Goal: Information Seeking & Learning: Learn about a topic

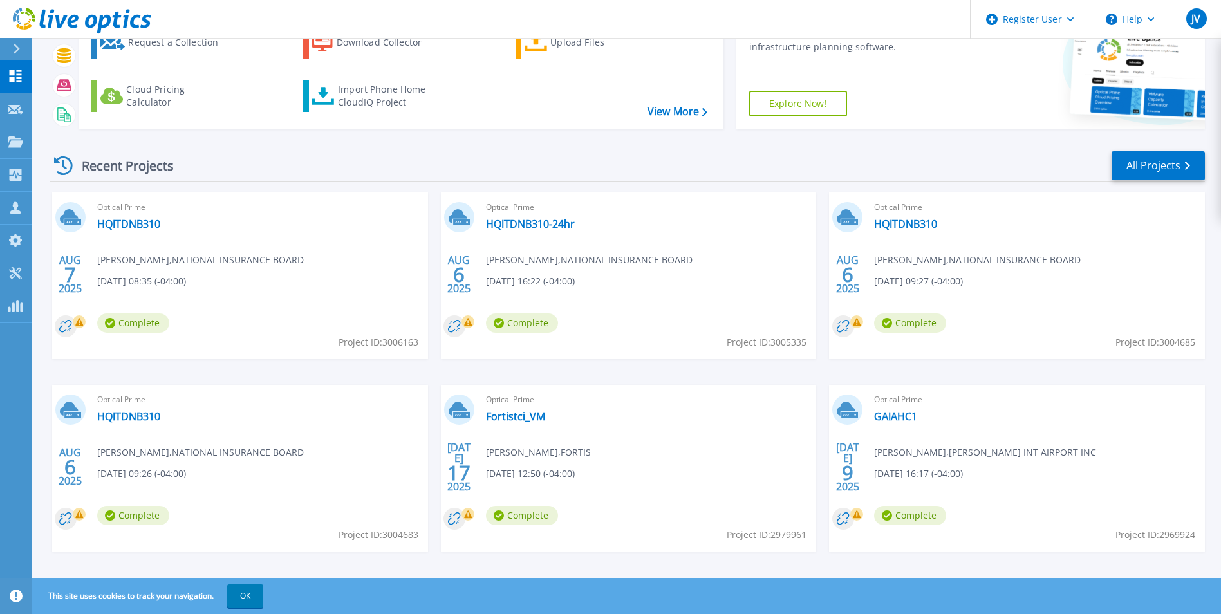
scroll to position [99, 0]
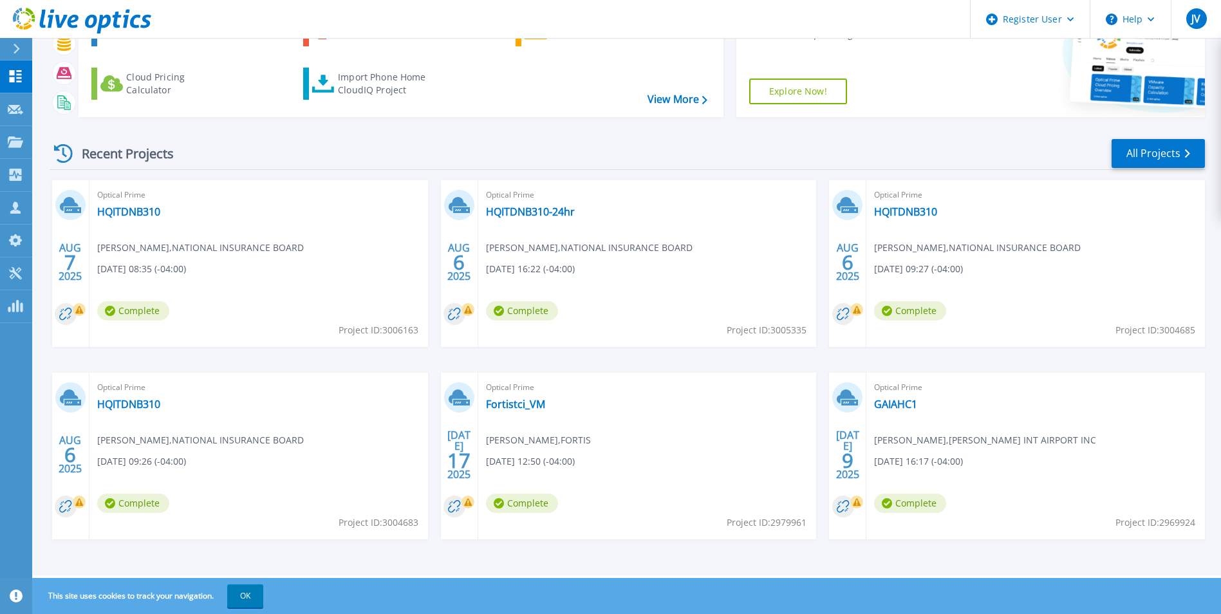
click at [418, 328] on span "Project ID: 3004685" at bounding box center [379, 330] width 80 height 14
copy span "3004685"
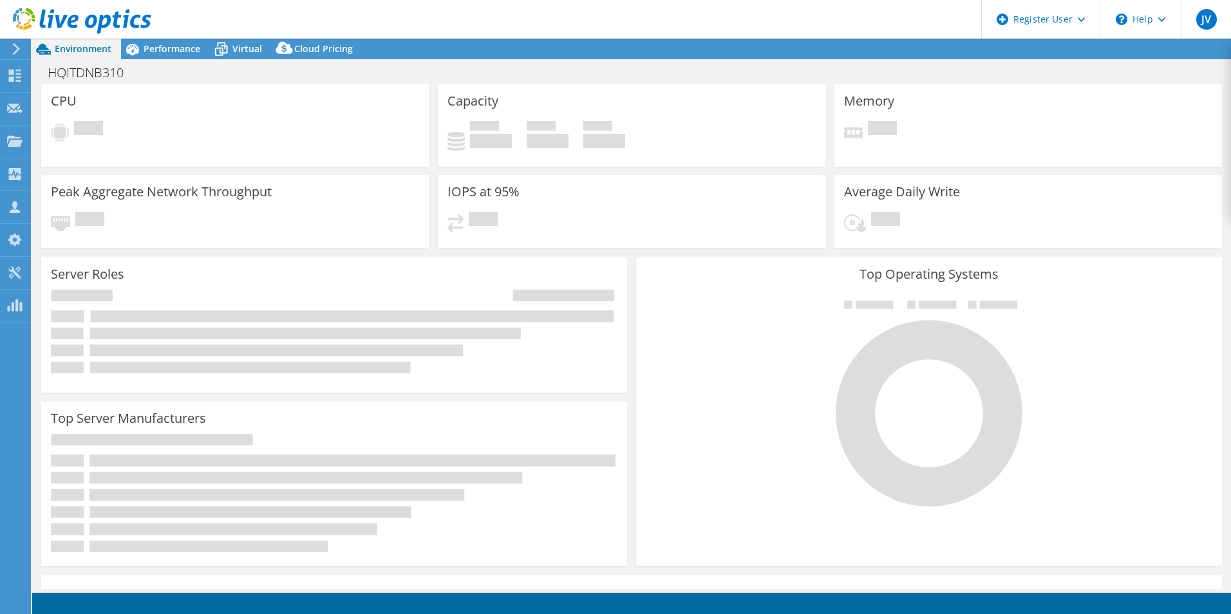
select select "USEast"
select select "USD"
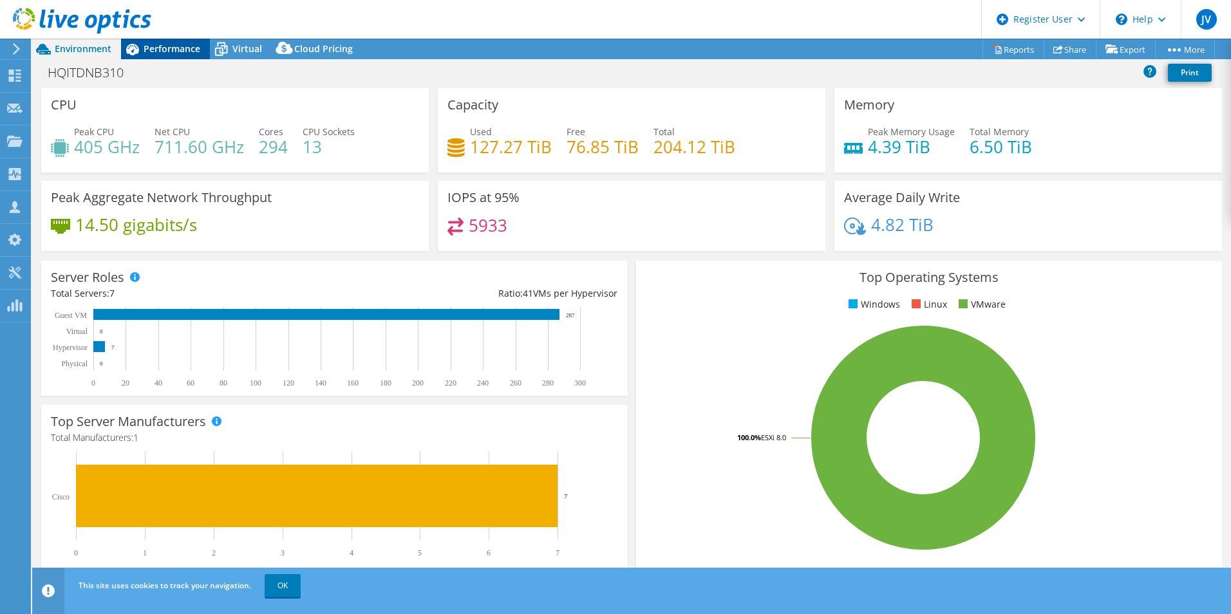
click at [169, 45] on span "Performance" at bounding box center [172, 48] width 57 height 12
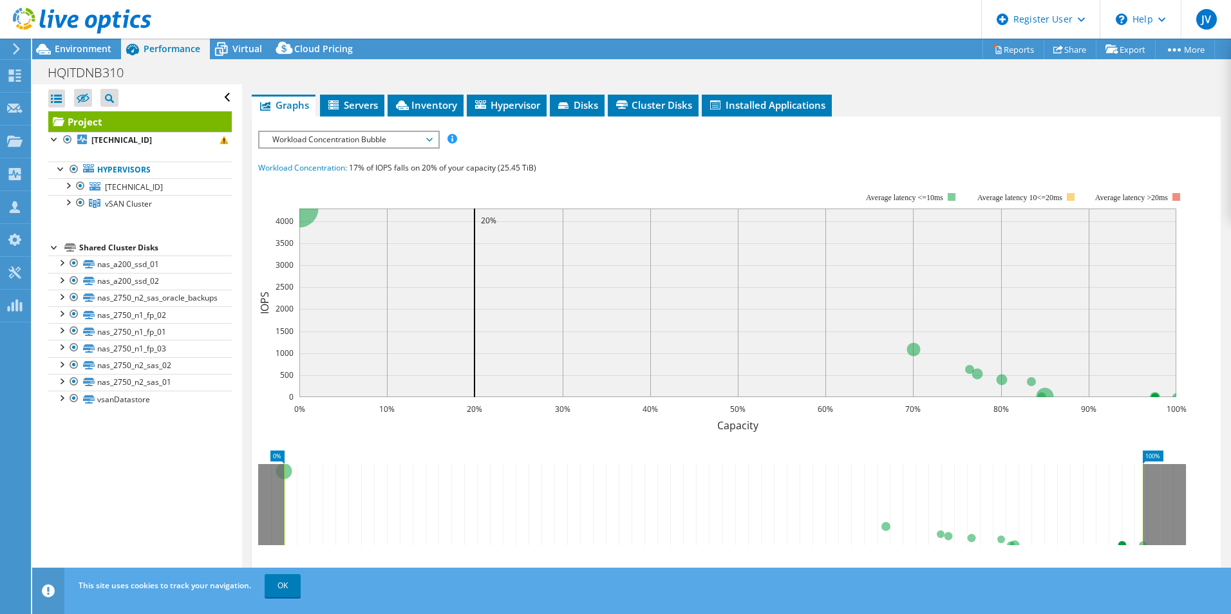
scroll to position [133, 0]
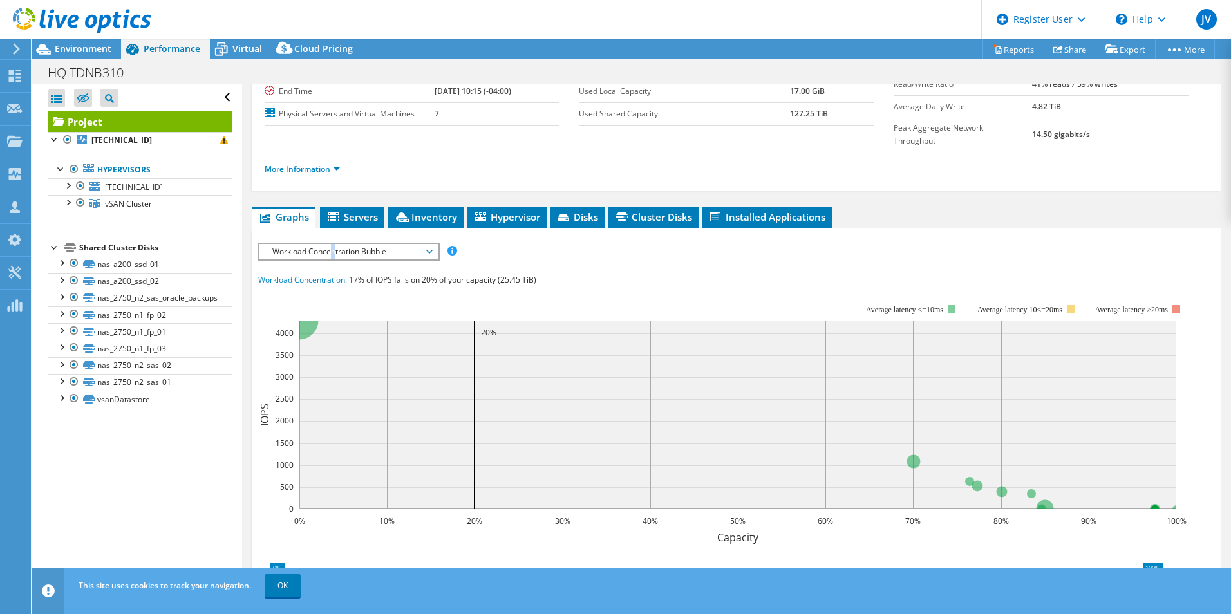
click at [333, 244] on span "Workload Concentration Bubble" at bounding box center [348, 251] width 165 height 15
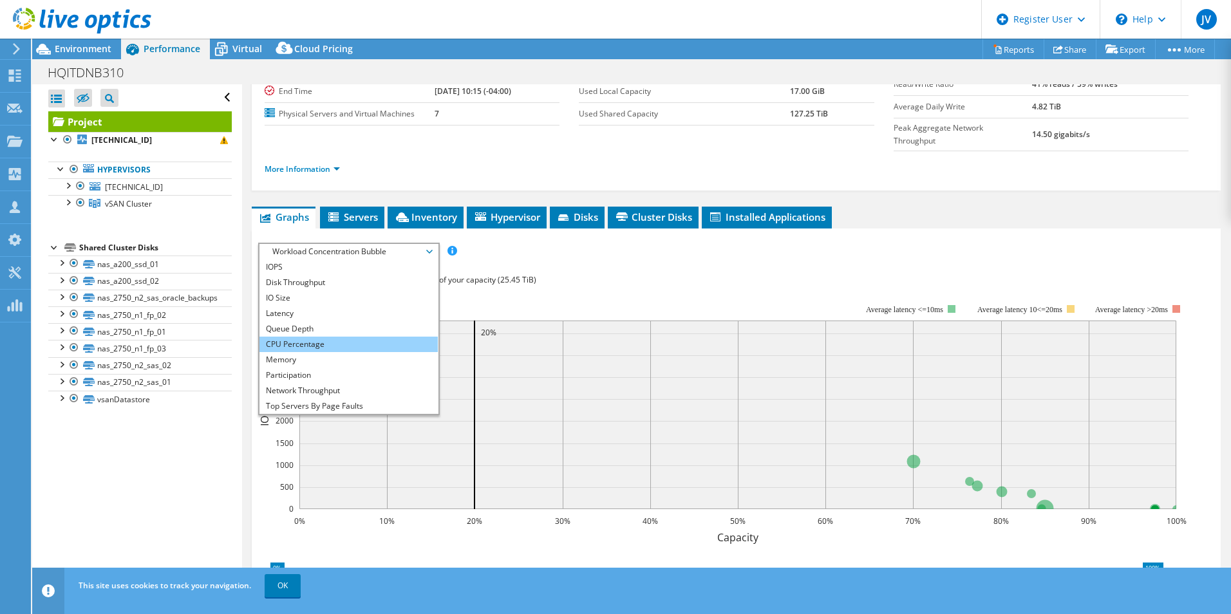
click at [295, 337] on li "CPU Percentage" at bounding box center [348, 344] width 178 height 15
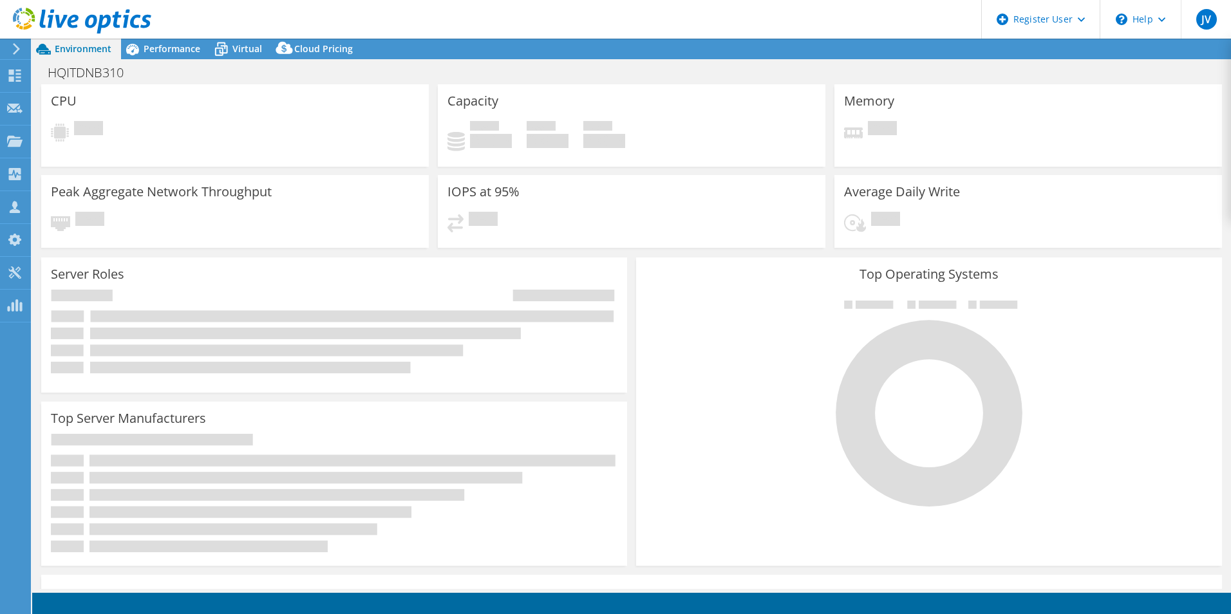
select select "[GEOGRAPHIC_DATA]"
select select "USD"
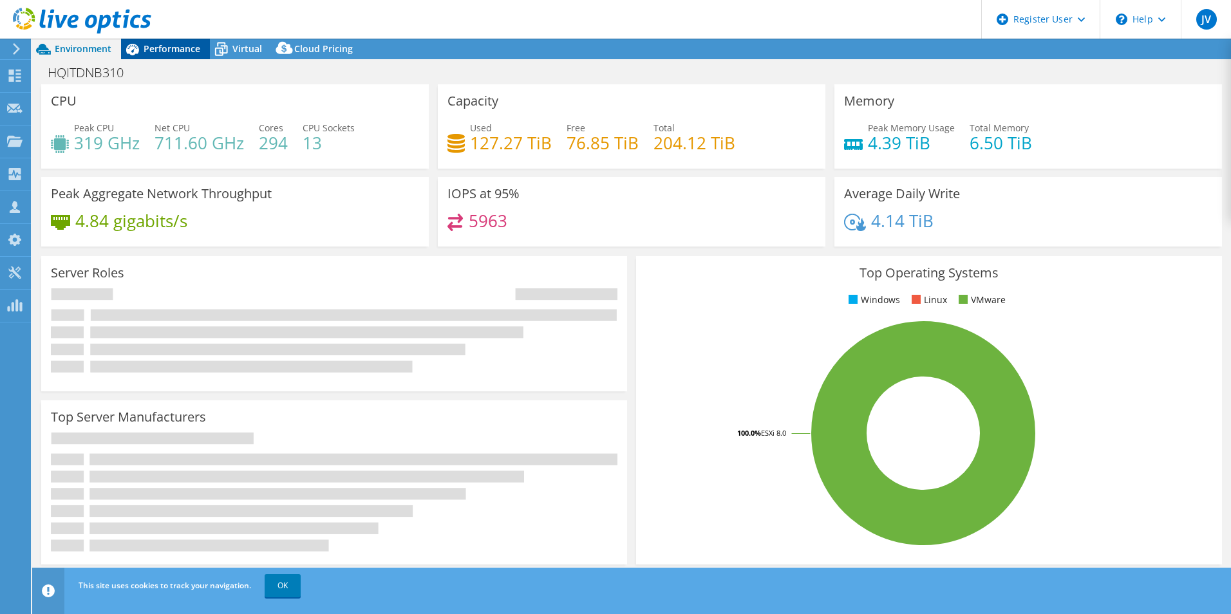
click at [179, 46] on span "Performance" at bounding box center [172, 48] width 57 height 12
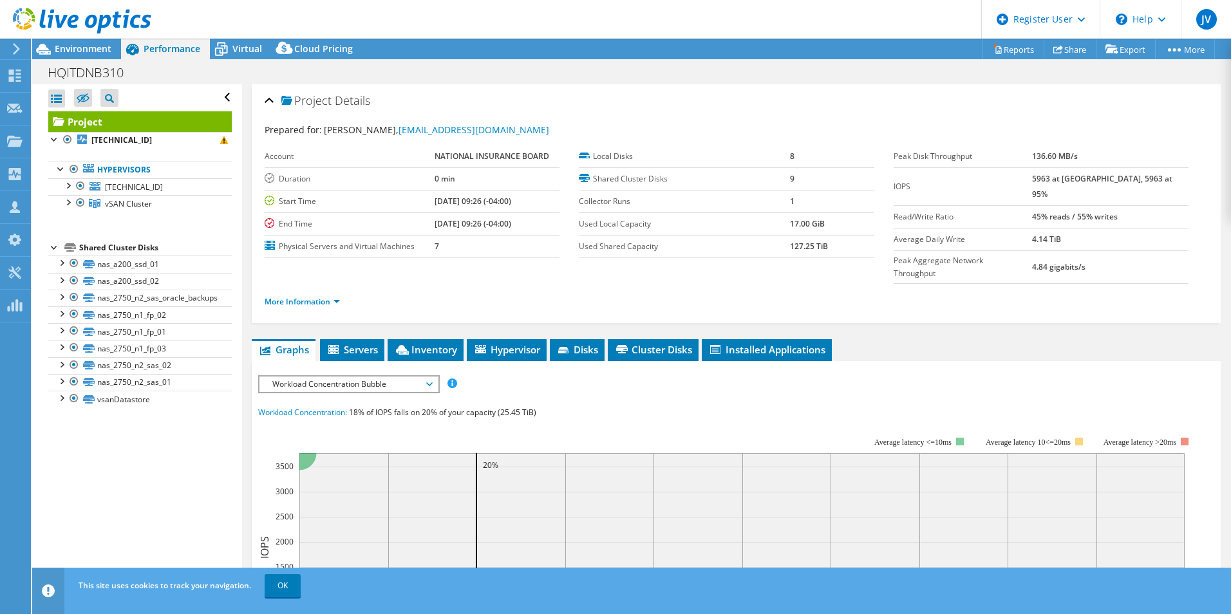
click at [320, 376] on span "Workload Concentration Bubble" at bounding box center [348, 383] width 165 height 15
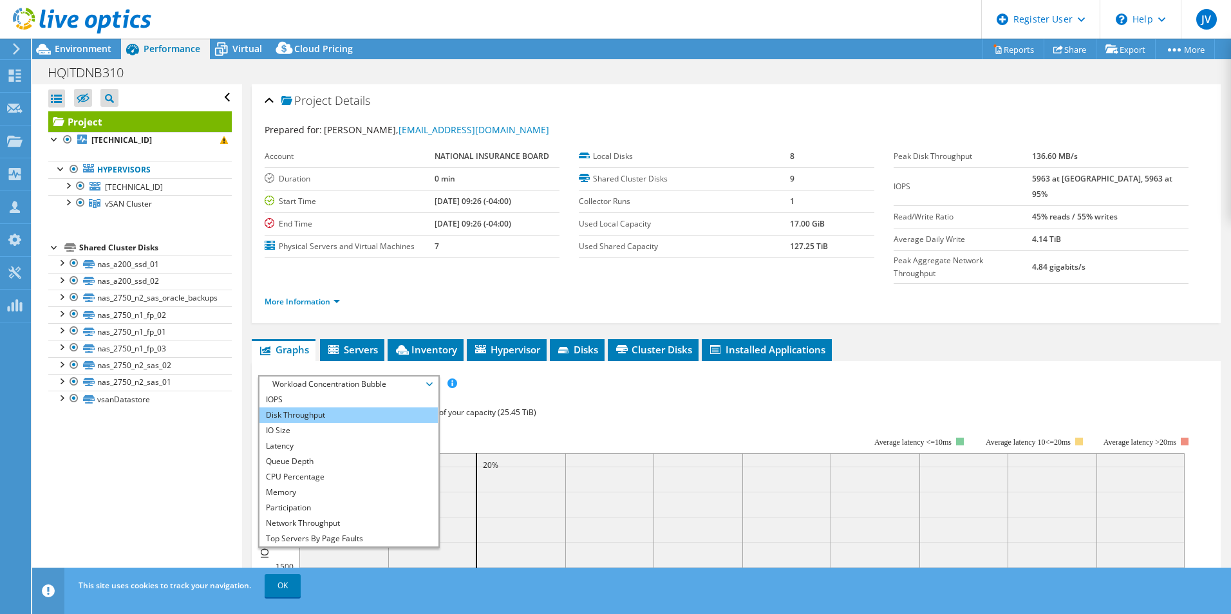
click at [311, 407] on li "Disk Throughput" at bounding box center [348, 414] width 178 height 15
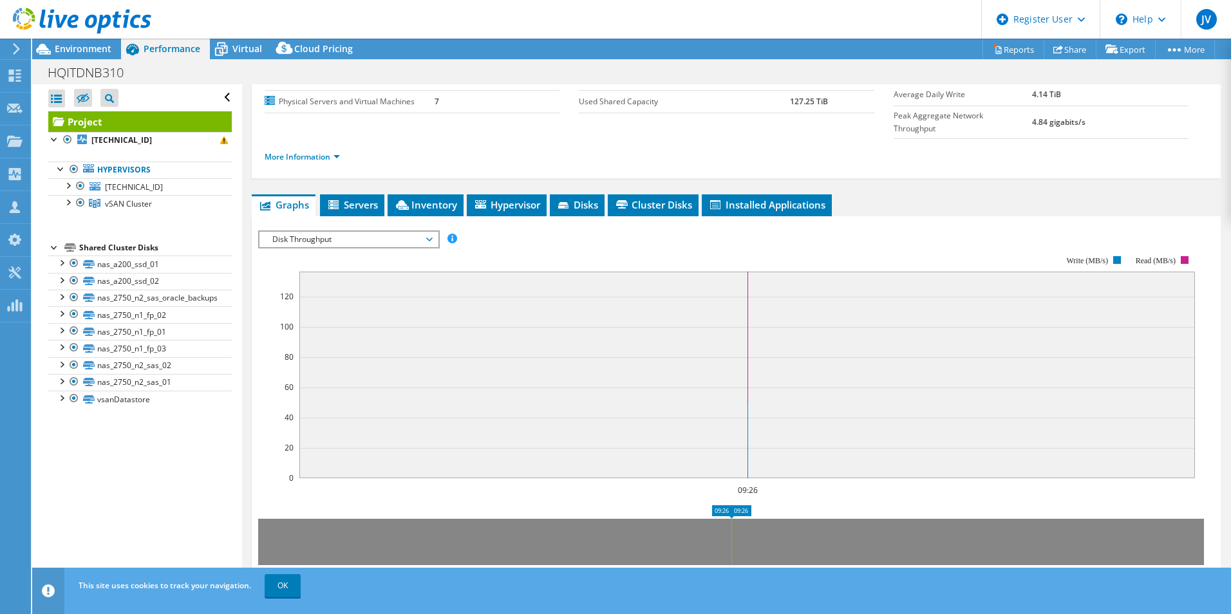
scroll to position [64, 0]
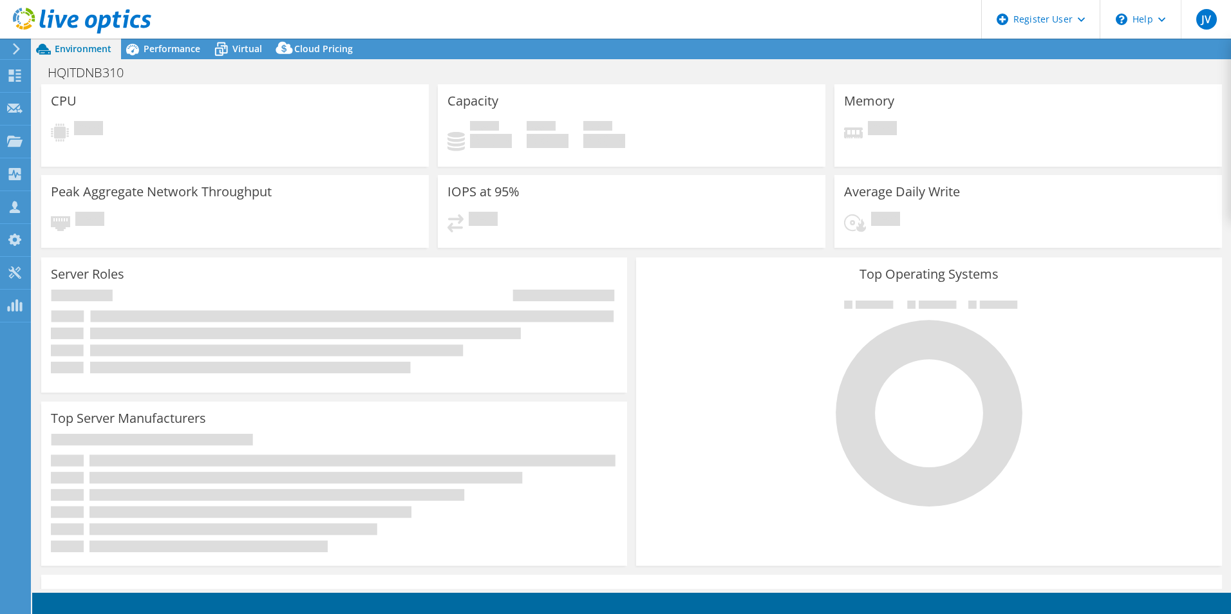
select select "USEast"
select select "USD"
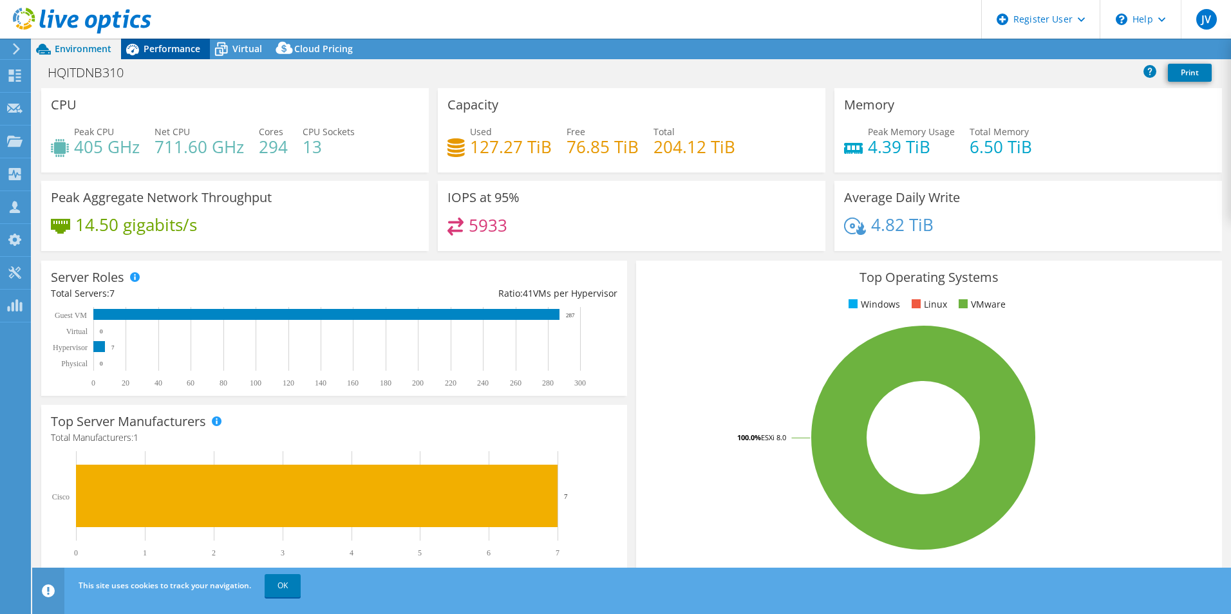
click at [169, 45] on span "Performance" at bounding box center [172, 48] width 57 height 12
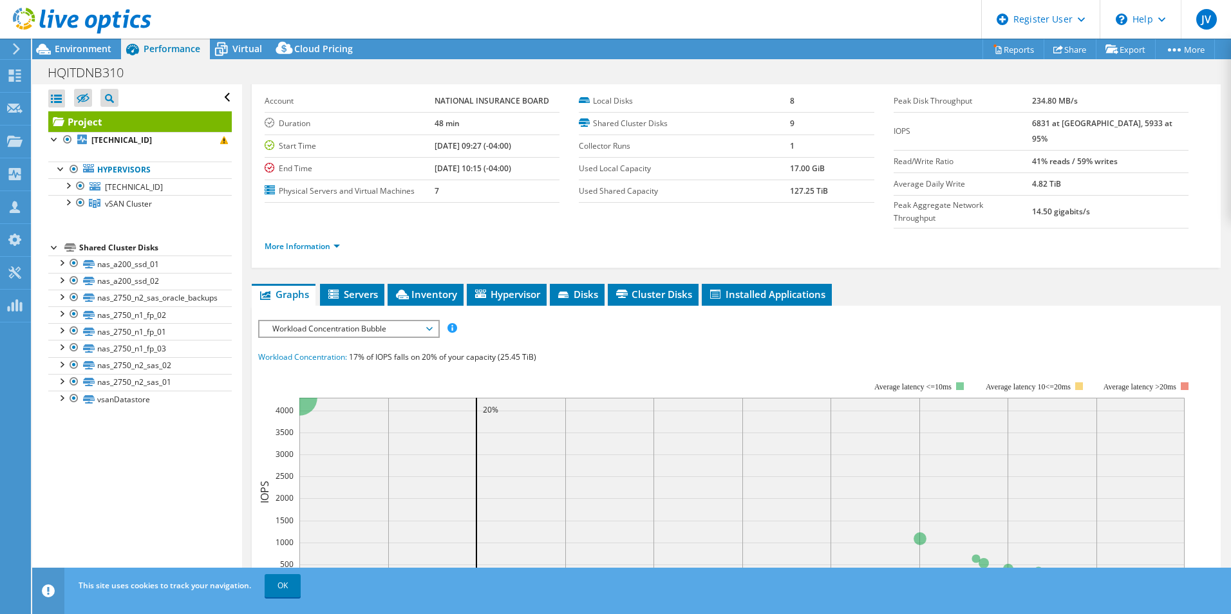
scroll to position [129, 0]
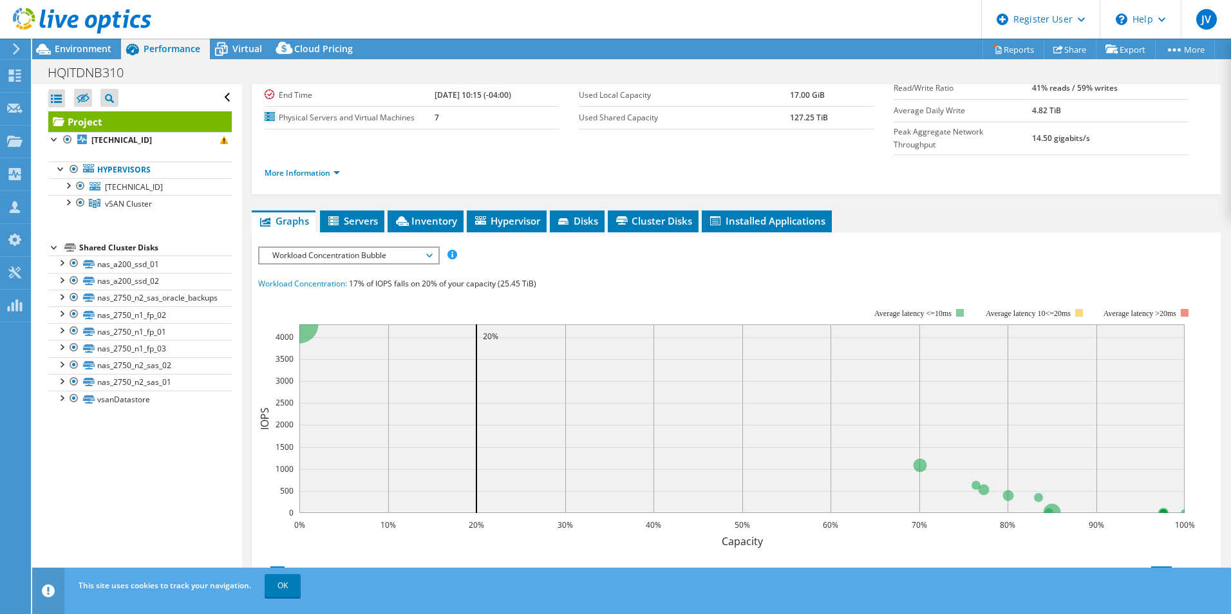
click at [343, 248] on span "Workload Concentration Bubble" at bounding box center [348, 255] width 165 height 15
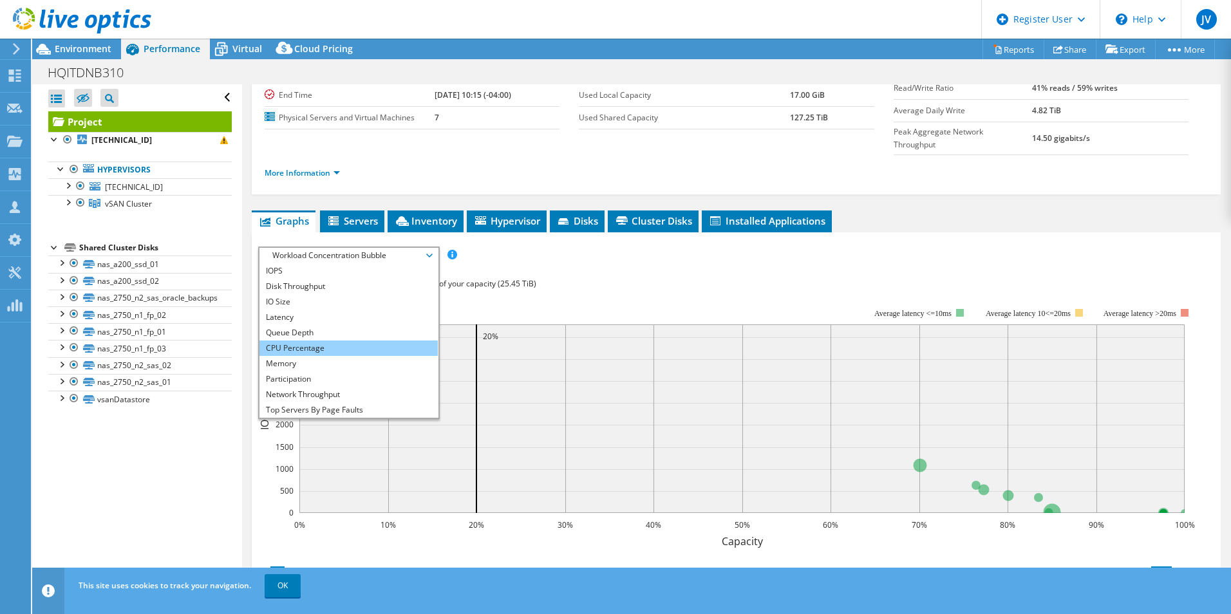
click at [295, 340] on li "CPU Percentage" at bounding box center [348, 347] width 178 height 15
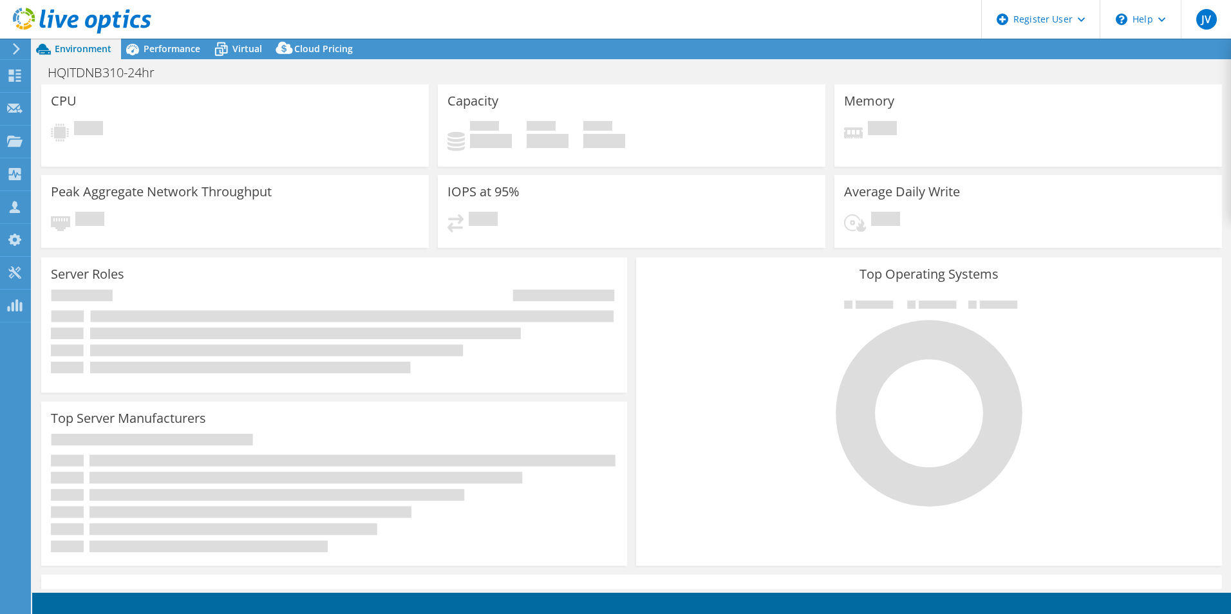
select select "USD"
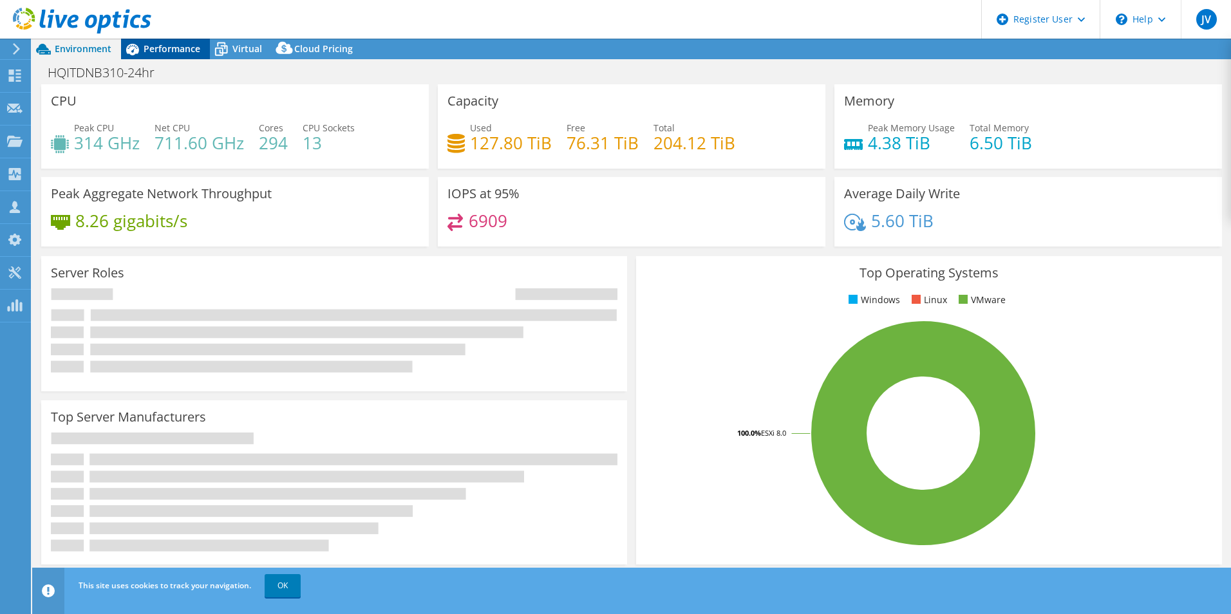
click at [172, 51] on span "Performance" at bounding box center [172, 48] width 57 height 12
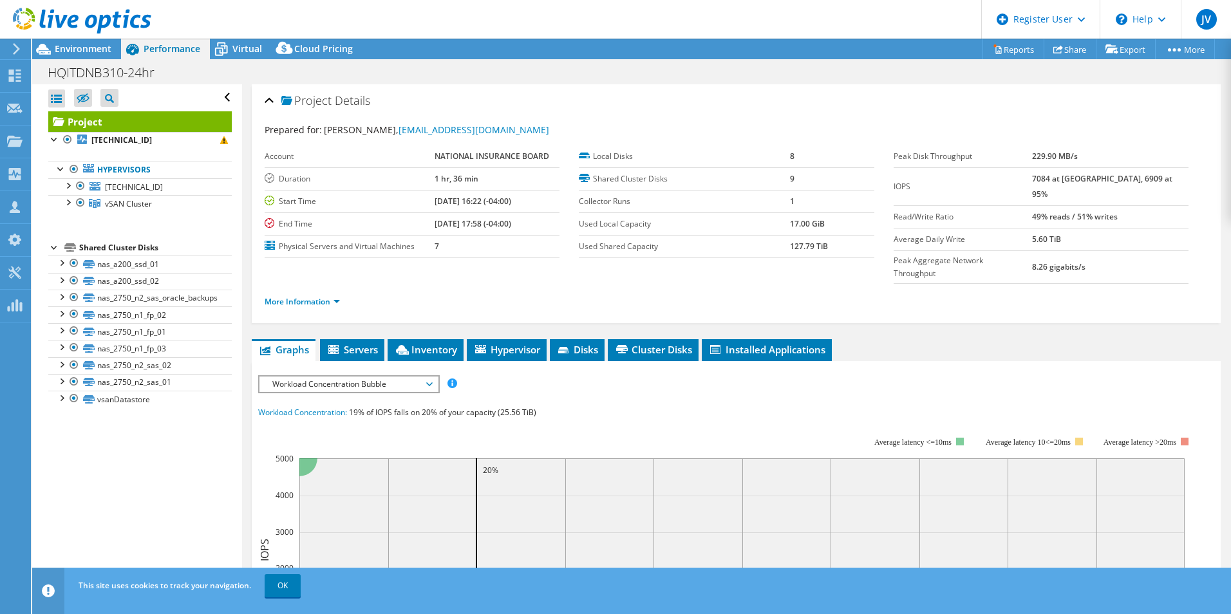
click at [344, 376] on span "Workload Concentration Bubble" at bounding box center [348, 383] width 165 height 15
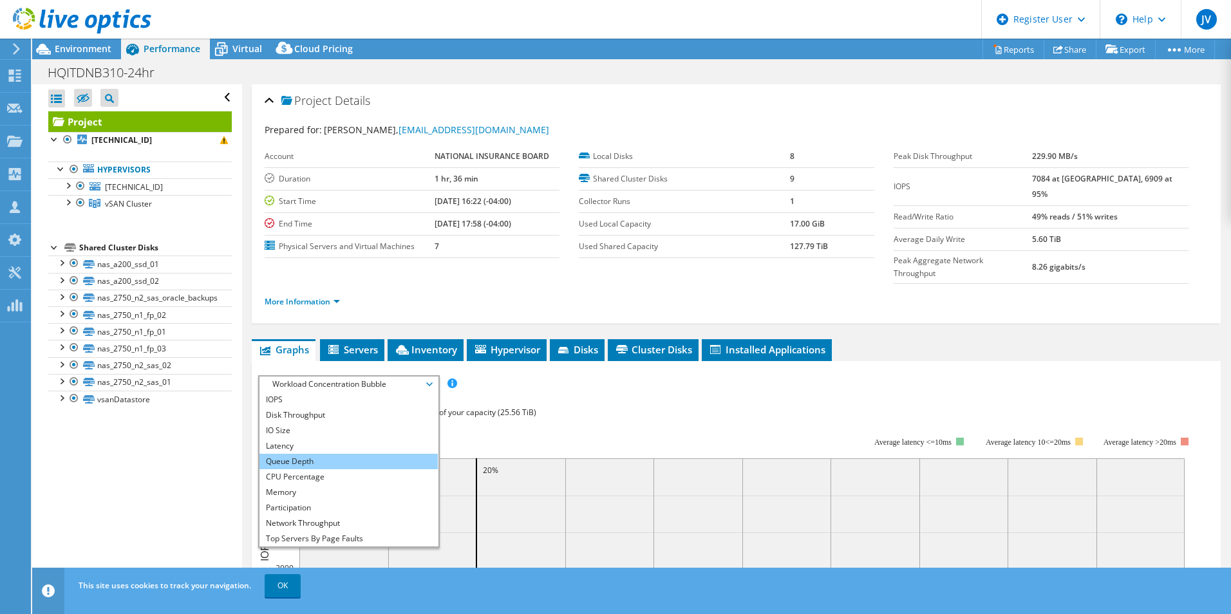
click at [301, 454] on li "Queue Depth" at bounding box center [348, 461] width 178 height 15
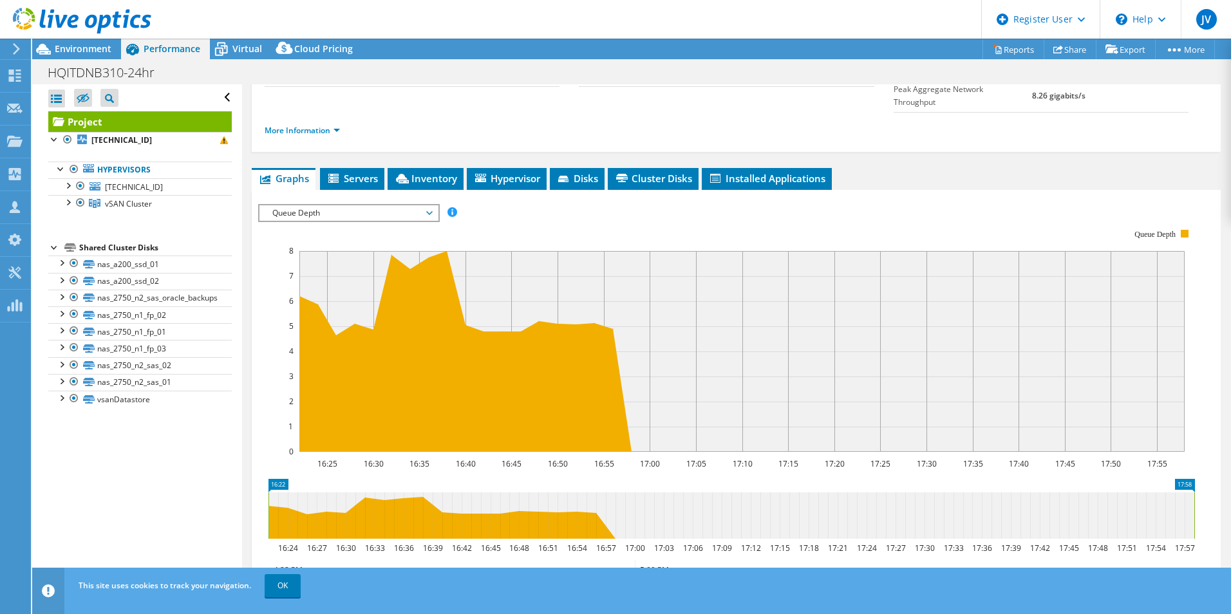
scroll to position [193, 0]
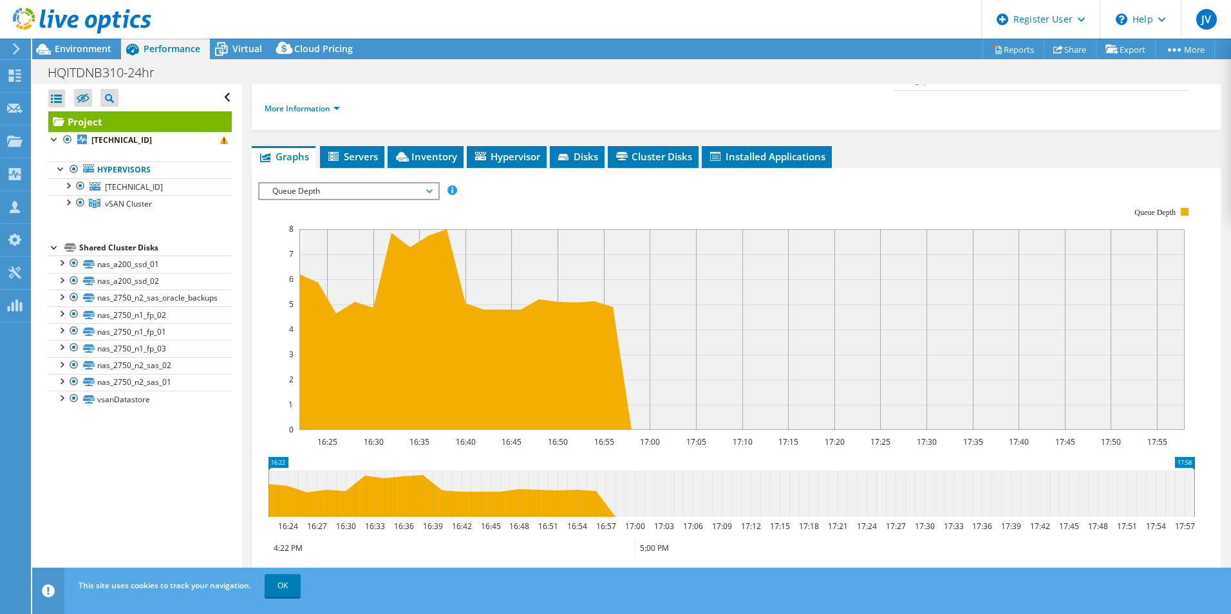
click at [373, 183] on span "Queue Depth" at bounding box center [348, 190] width 165 height 15
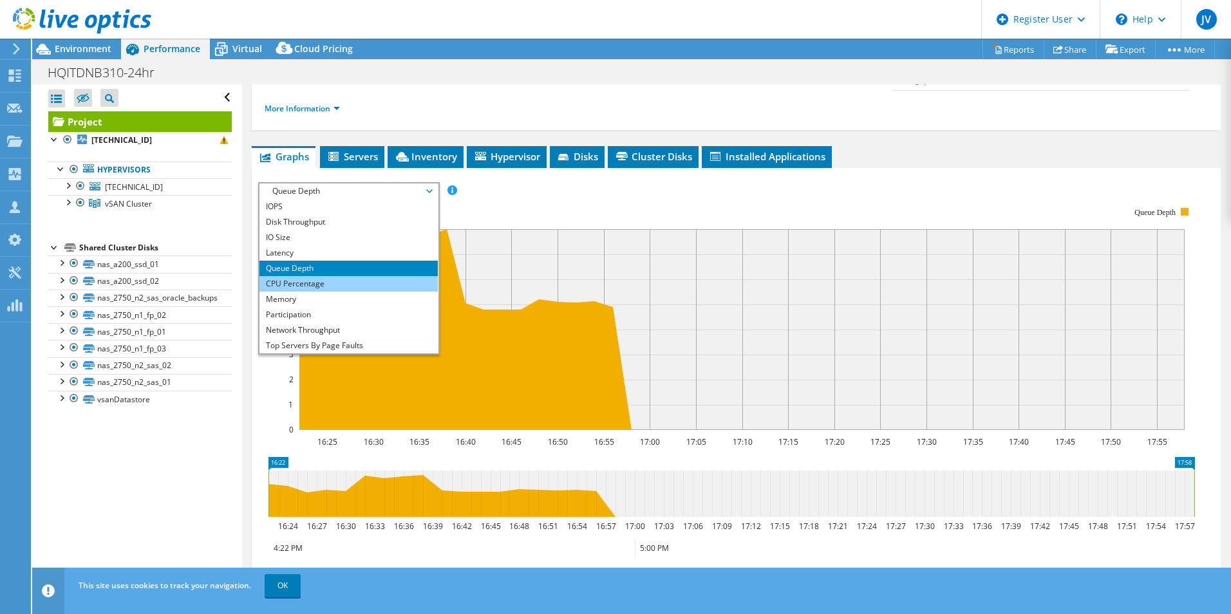
click at [300, 276] on li "CPU Percentage" at bounding box center [348, 283] width 178 height 15
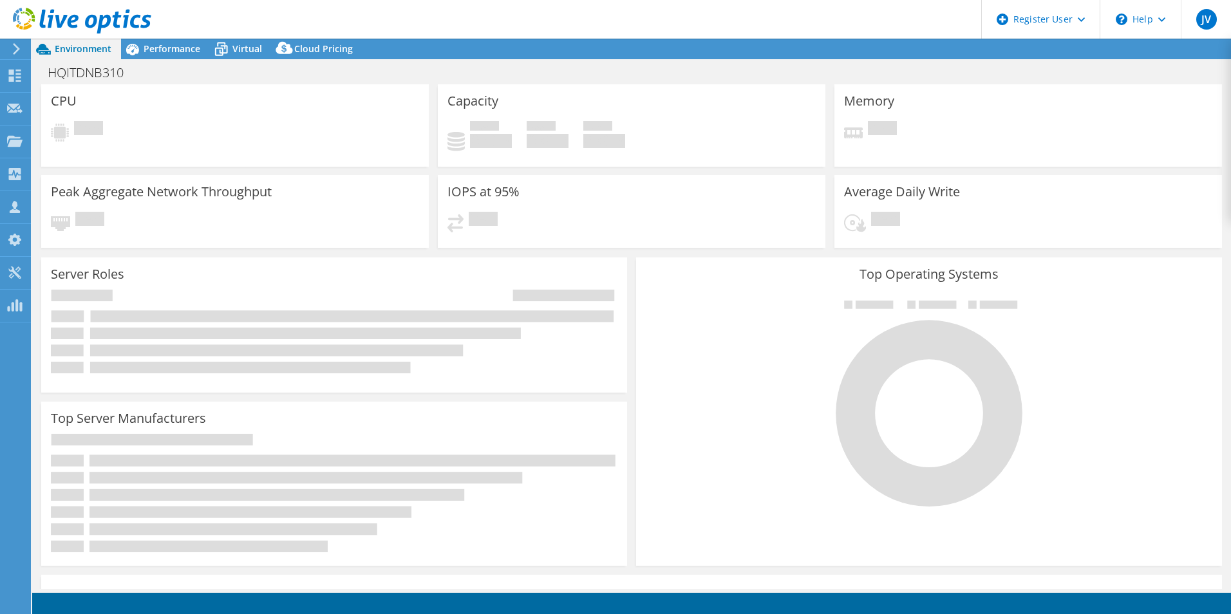
select select "USD"
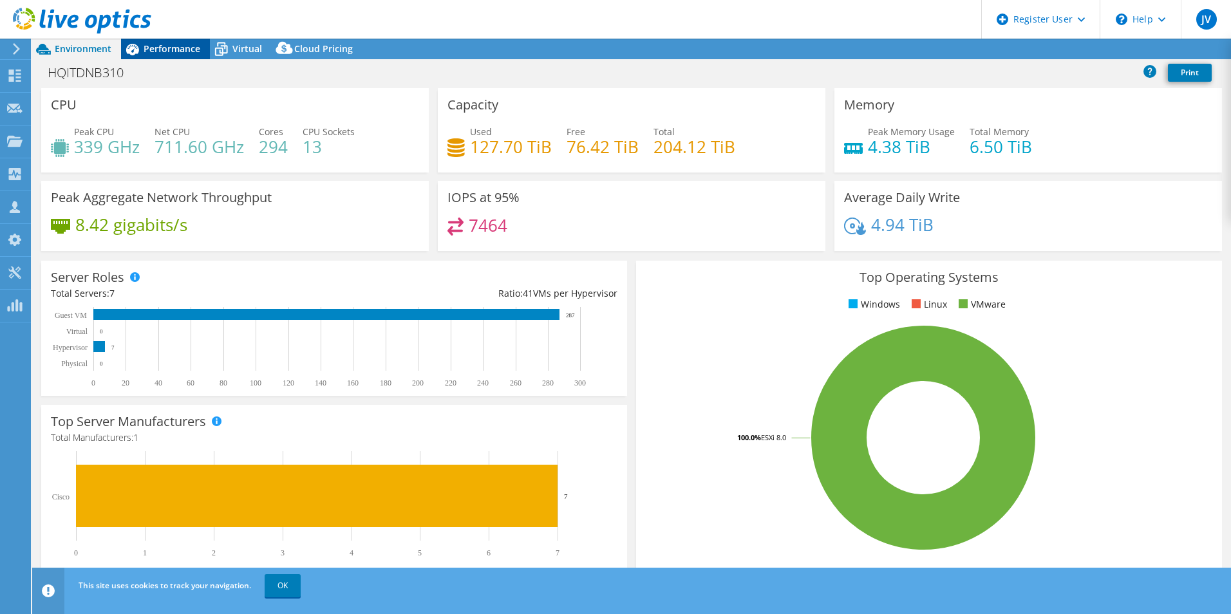
drag, startPoint x: 185, startPoint y: 41, endPoint x: 180, endPoint y: 53, distance: 13.3
click at [185, 42] on div "Performance" at bounding box center [165, 49] width 89 height 21
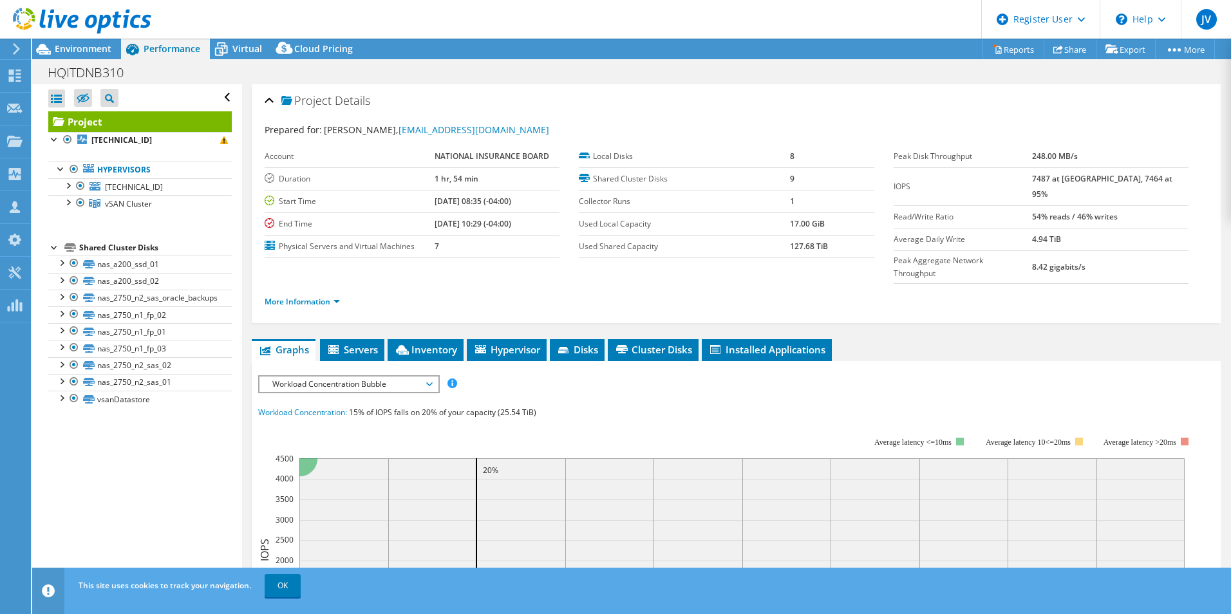
click at [314, 376] on span "Workload Concentration Bubble" at bounding box center [348, 383] width 165 height 15
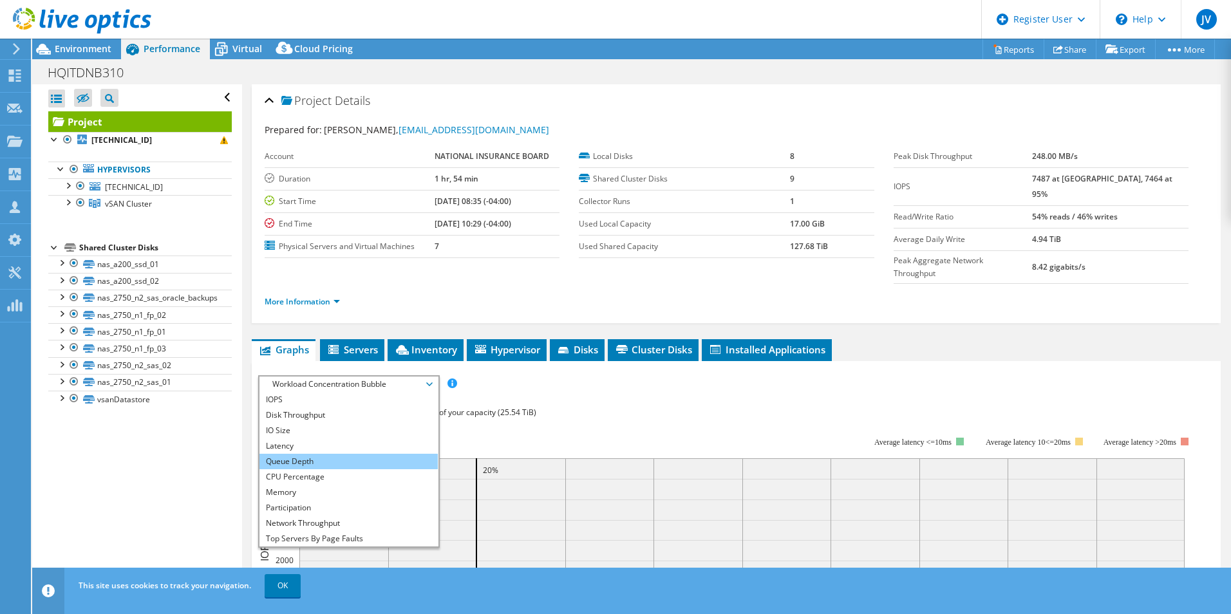
click at [305, 454] on li "Queue Depth" at bounding box center [348, 461] width 178 height 15
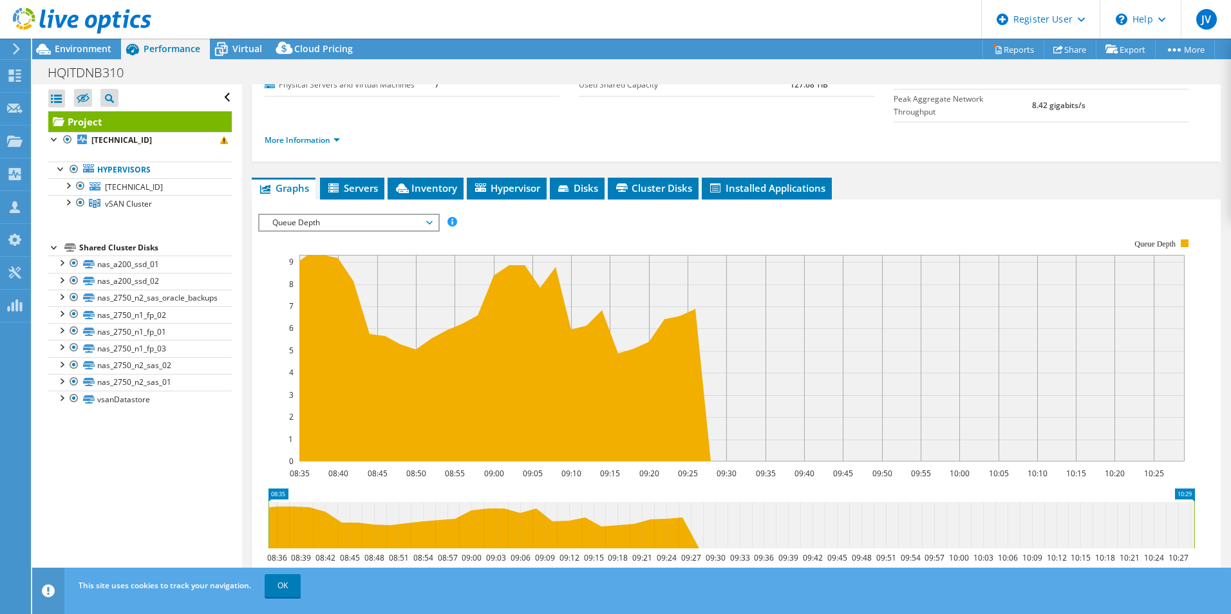
scroll to position [193, 0]
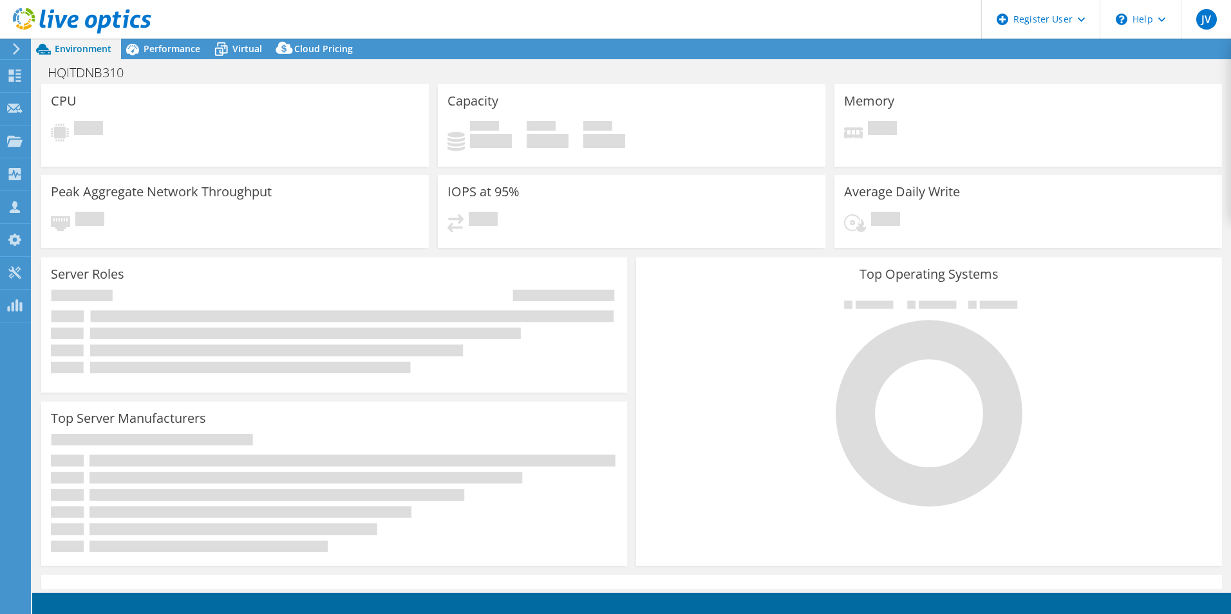
select select "USEast"
select select "USD"
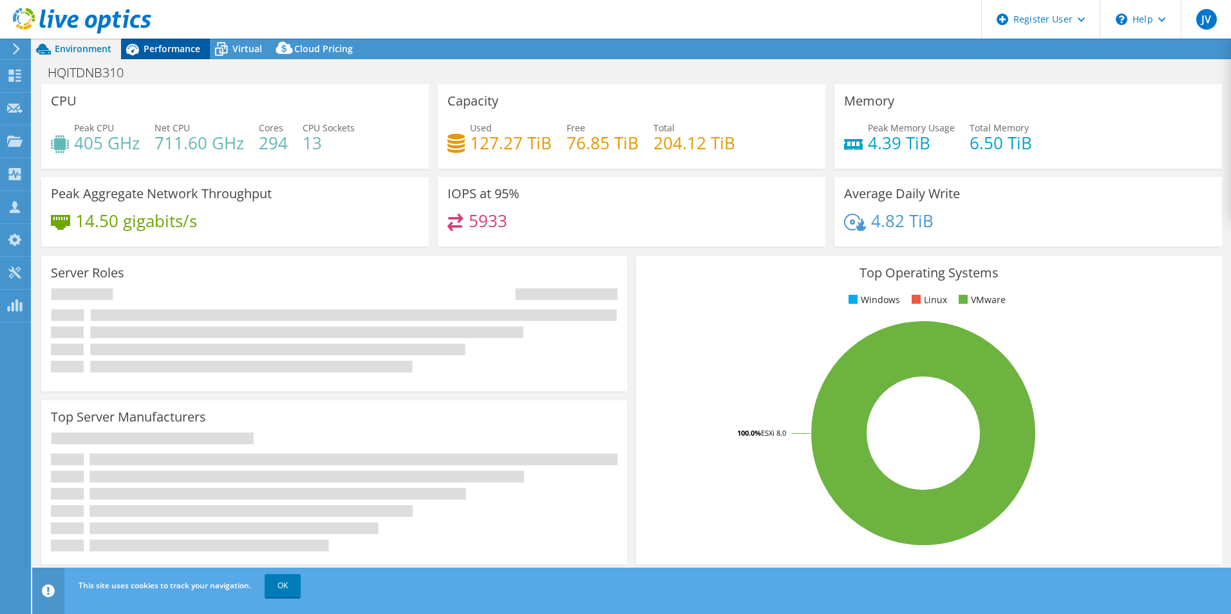
click at [182, 42] on div "Performance" at bounding box center [165, 49] width 89 height 21
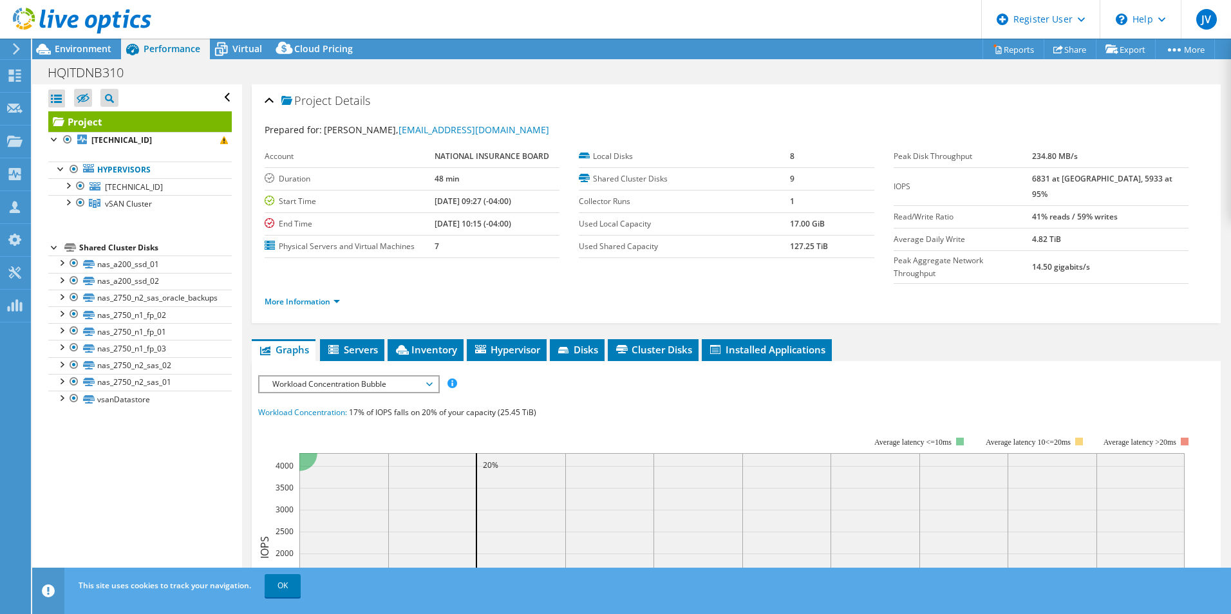
click at [348, 376] on span "Workload Concentration Bubble" at bounding box center [348, 383] width 165 height 15
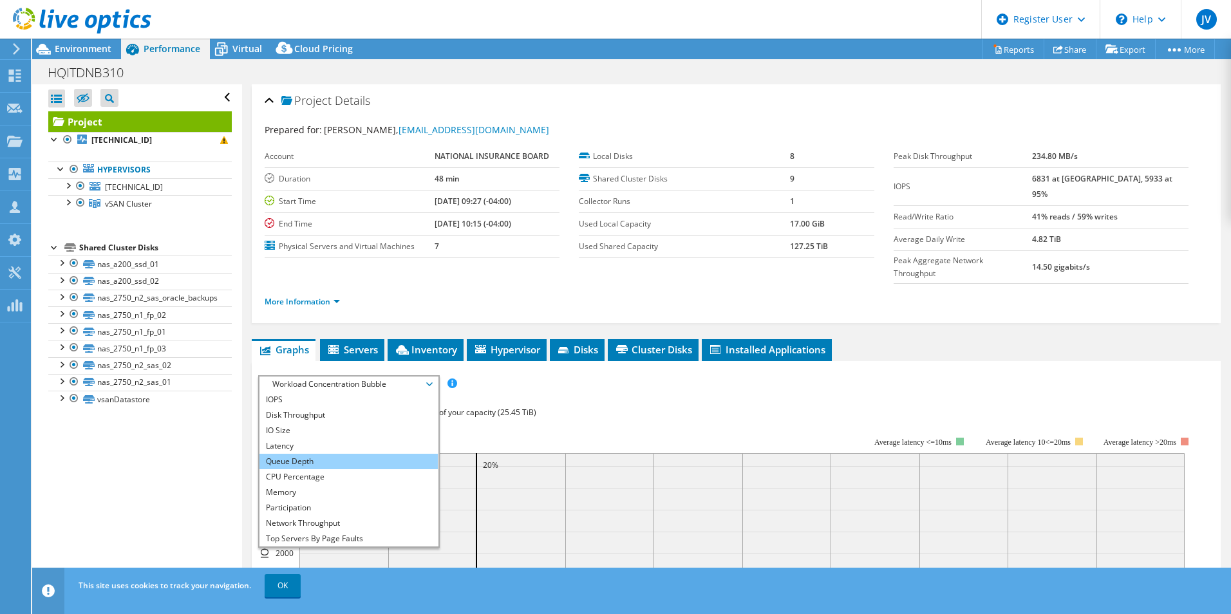
click at [330, 454] on li "Queue Depth" at bounding box center [348, 461] width 178 height 15
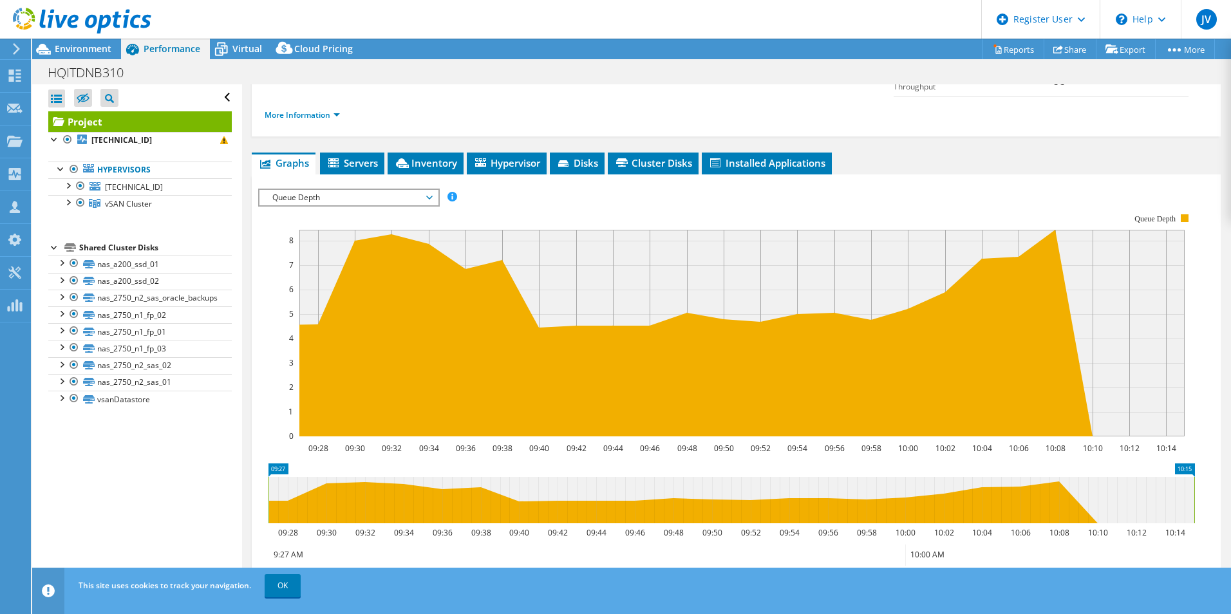
scroll to position [193, 0]
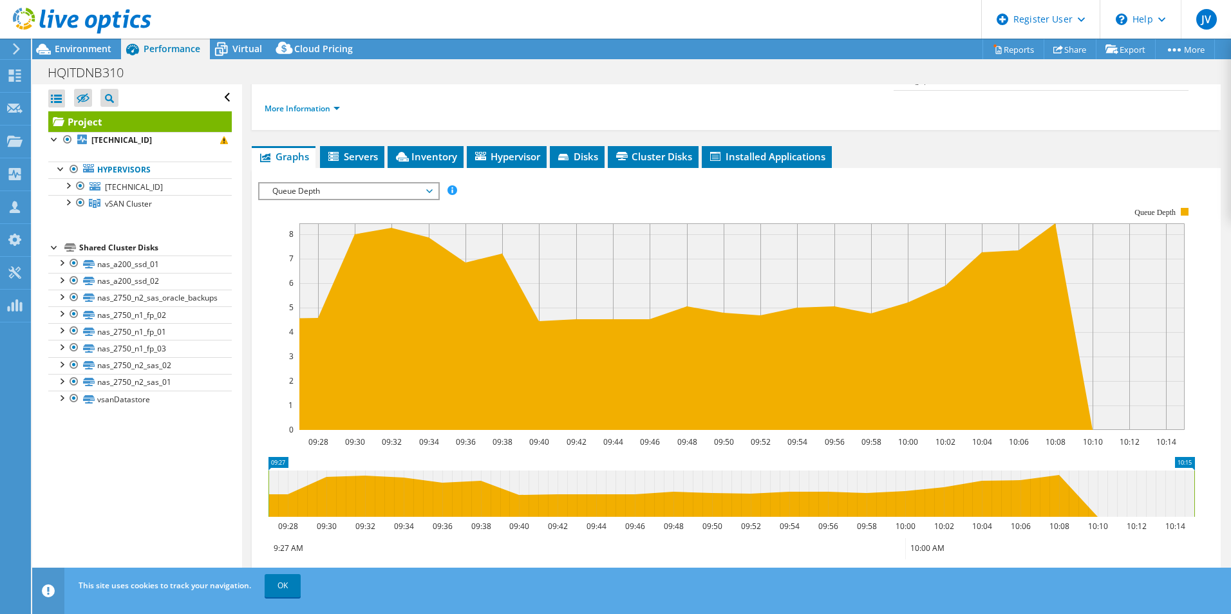
click at [380, 182] on div "Queue Depth IOPS Disk Throughput IO Size Latency Queue Depth CPU Percentage Mem…" at bounding box center [348, 191] width 181 height 18
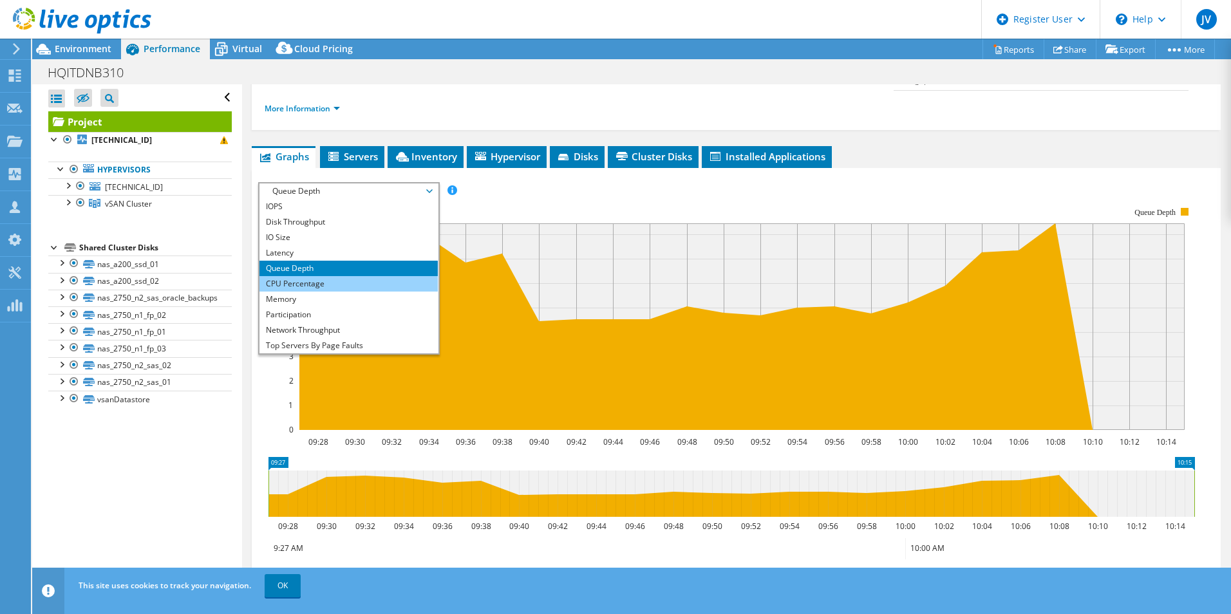
click at [295, 276] on li "CPU Percentage" at bounding box center [348, 283] width 178 height 15
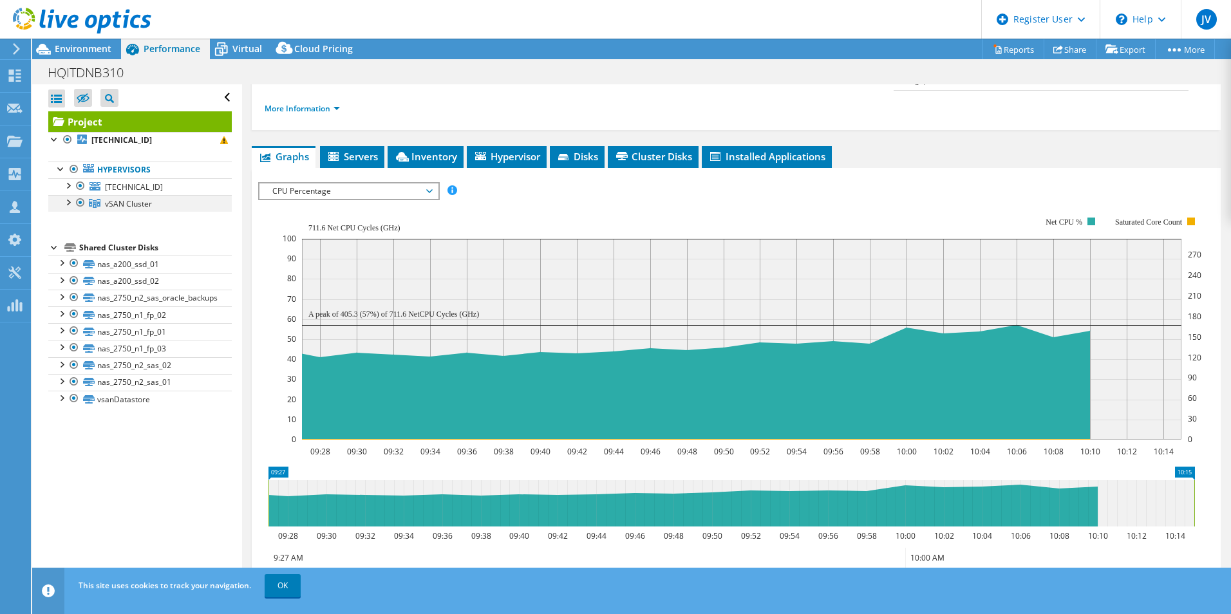
click at [66, 203] on div at bounding box center [67, 201] width 13 height 13
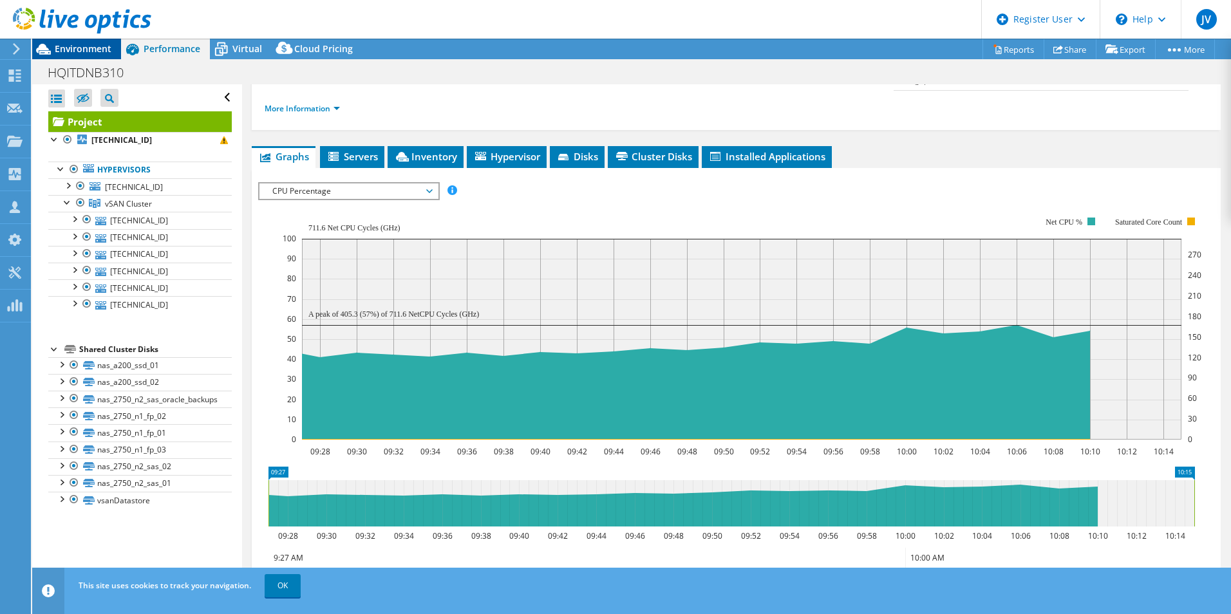
click at [86, 56] on div "Environment" at bounding box center [76, 49] width 89 height 21
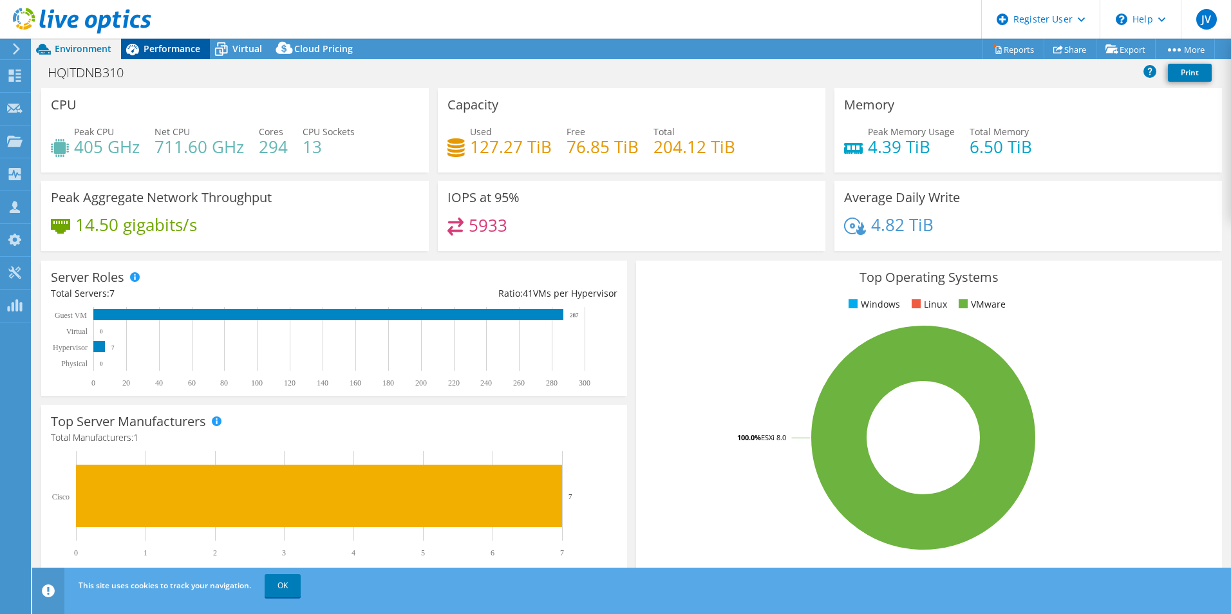
click at [162, 48] on span "Performance" at bounding box center [172, 48] width 57 height 12
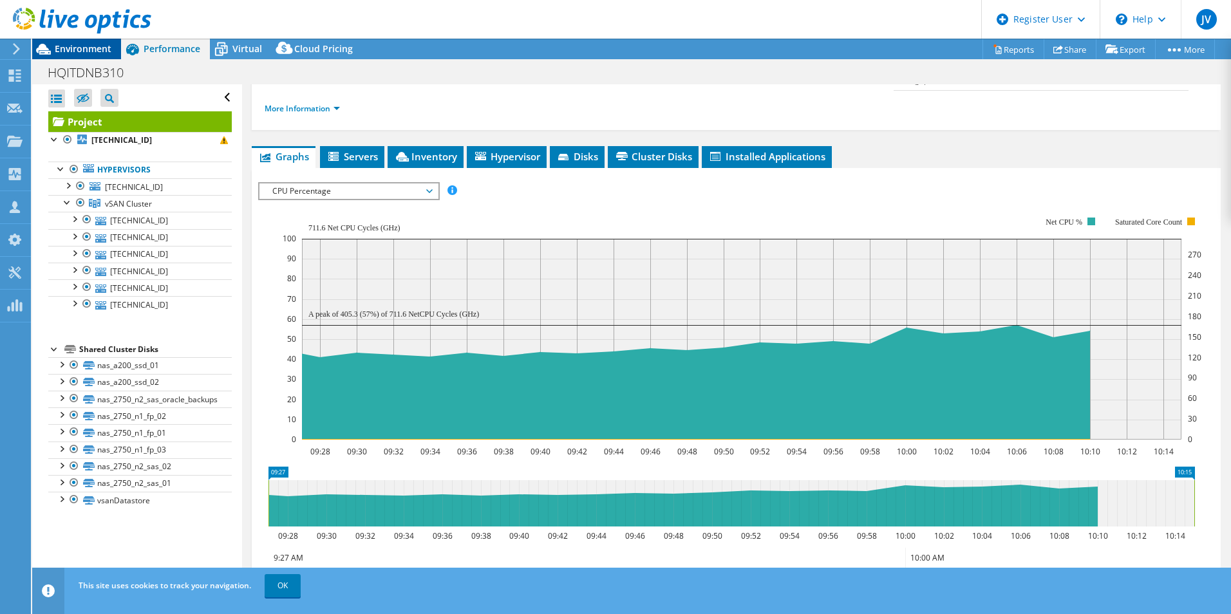
click at [71, 51] on span "Environment" at bounding box center [83, 48] width 57 height 12
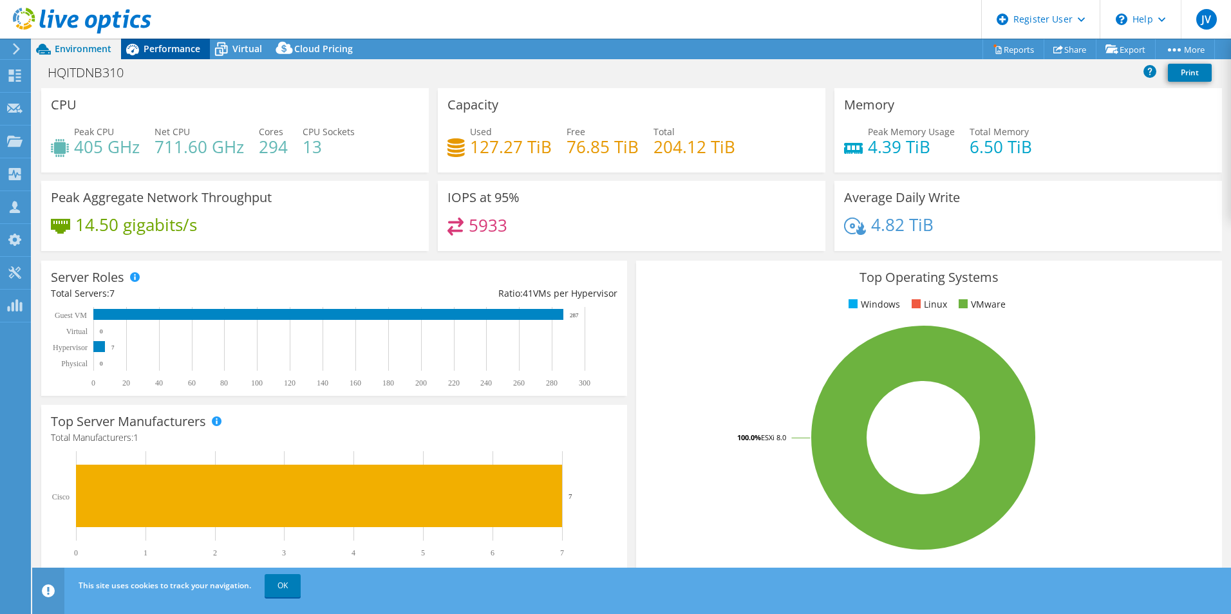
click at [169, 58] on div "Performance" at bounding box center [165, 49] width 89 height 21
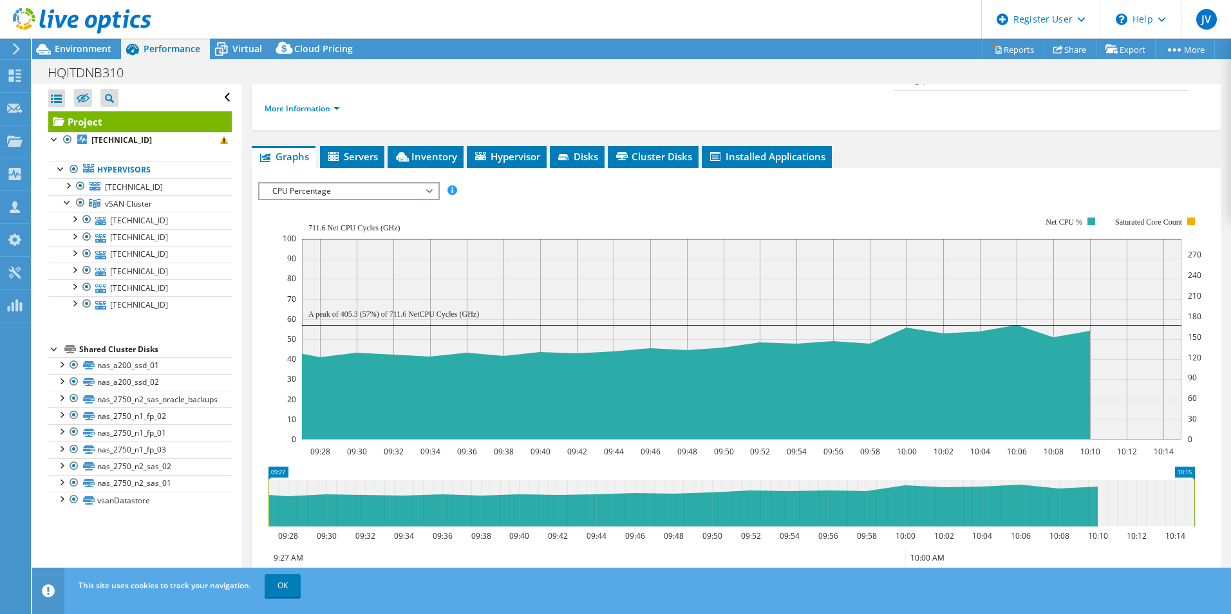
click at [71, 41] on div at bounding box center [75, 21] width 151 height 43
click at [79, 46] on span "Environment" at bounding box center [83, 48] width 57 height 12
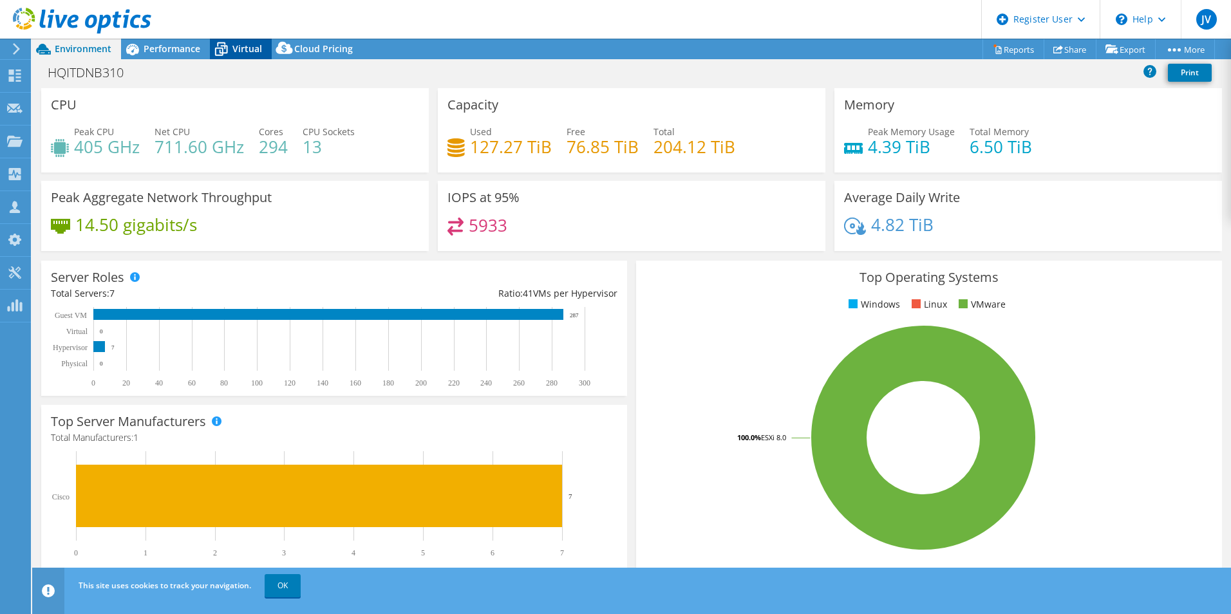
click at [234, 47] on span "Virtual" at bounding box center [247, 48] width 30 height 12
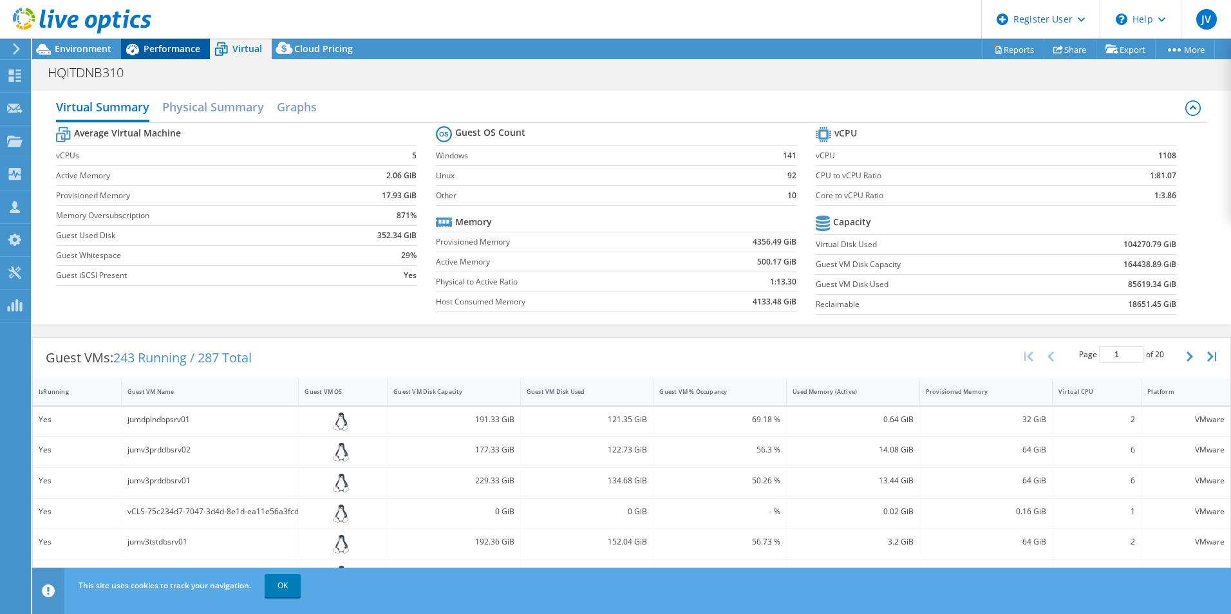
click at [138, 44] on icon at bounding box center [132, 49] width 23 height 23
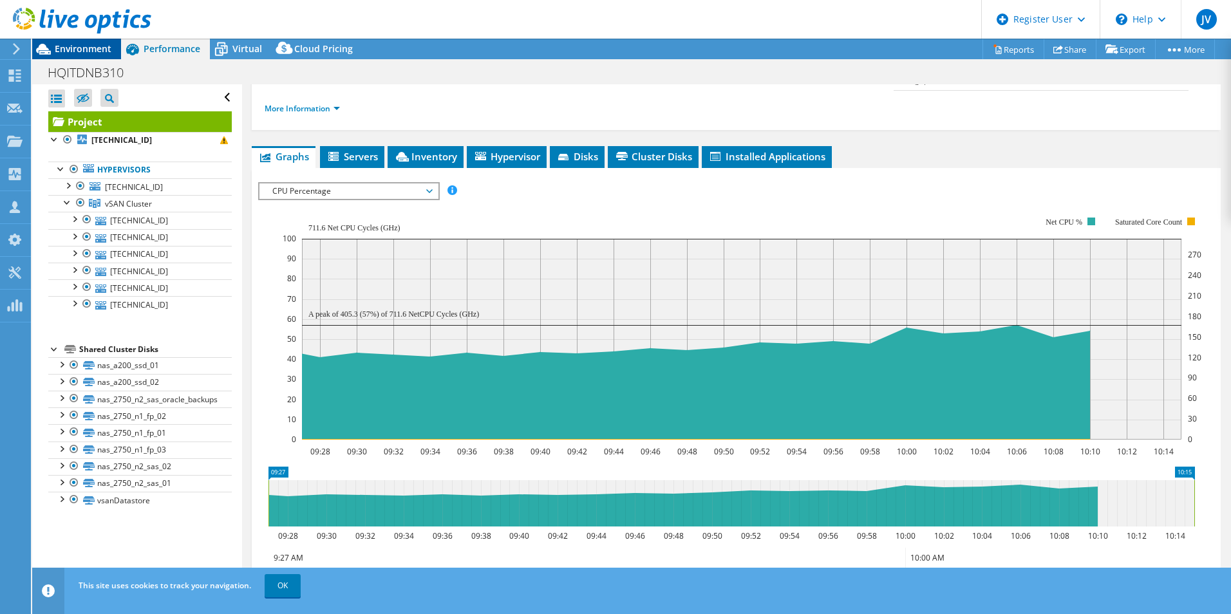
click at [79, 53] on span "Environment" at bounding box center [83, 48] width 57 height 12
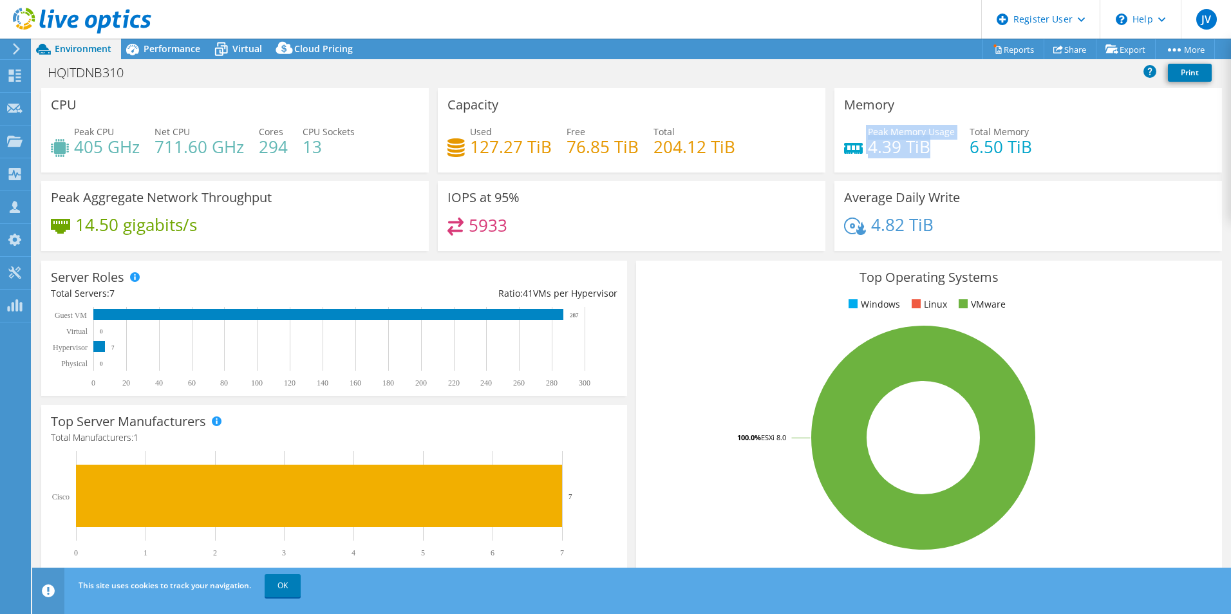
drag, startPoint x: 922, startPoint y: 142, endPoint x: 841, endPoint y: 142, distance: 80.5
click at [844, 142] on div "Peak Memory Usage 4.39 TiB" at bounding box center [899, 139] width 111 height 29
click at [139, 55] on icon at bounding box center [132, 49] width 23 height 23
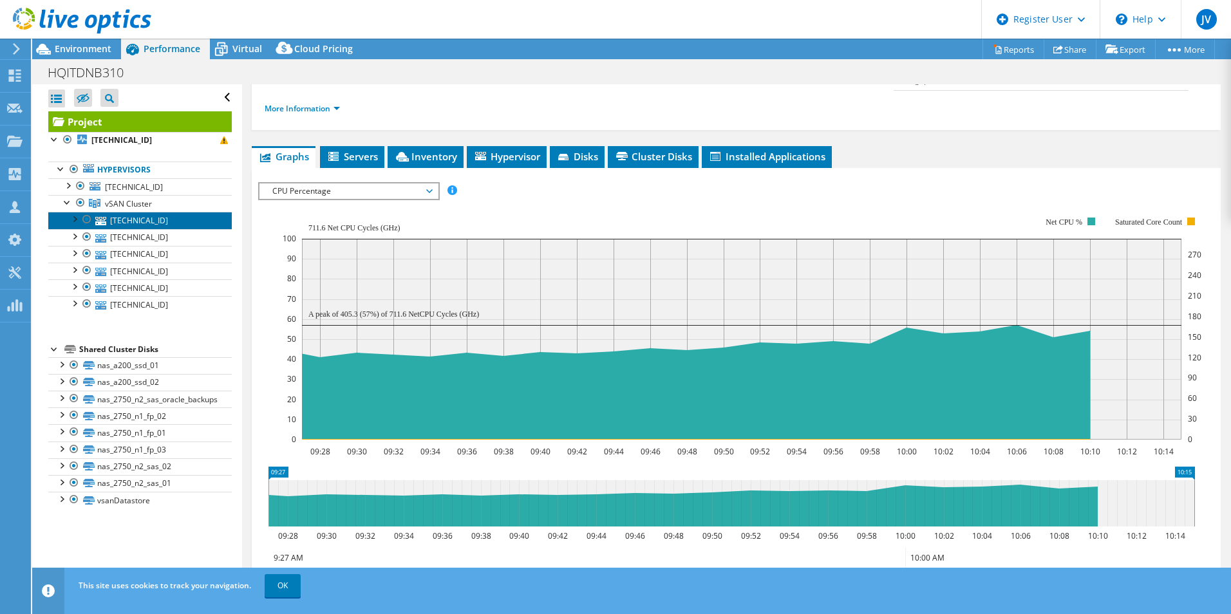
click at [111, 224] on link "[TECHNICAL_ID]" at bounding box center [139, 220] width 183 height 17
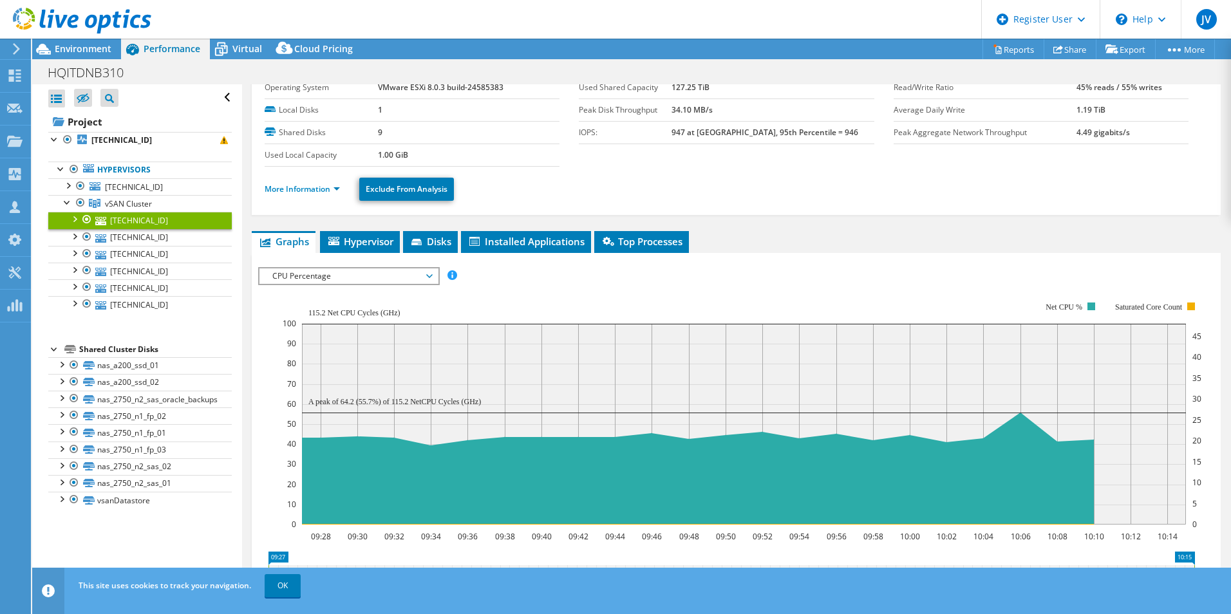
scroll to position [0, 0]
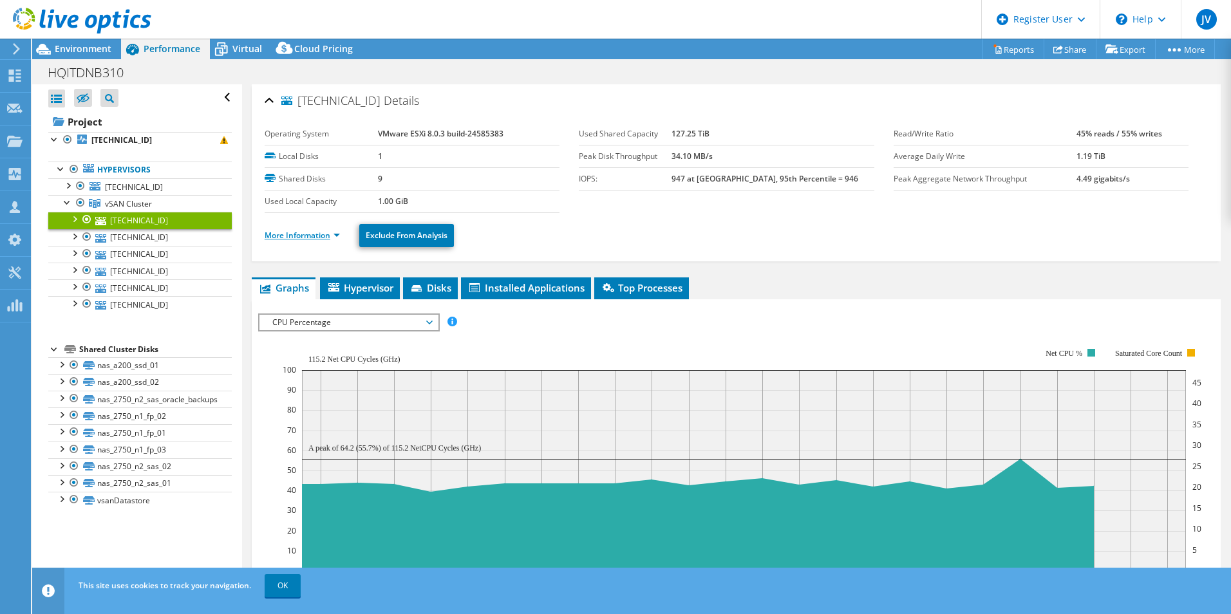
click at [301, 236] on link "More Information" at bounding box center [302, 235] width 75 height 11
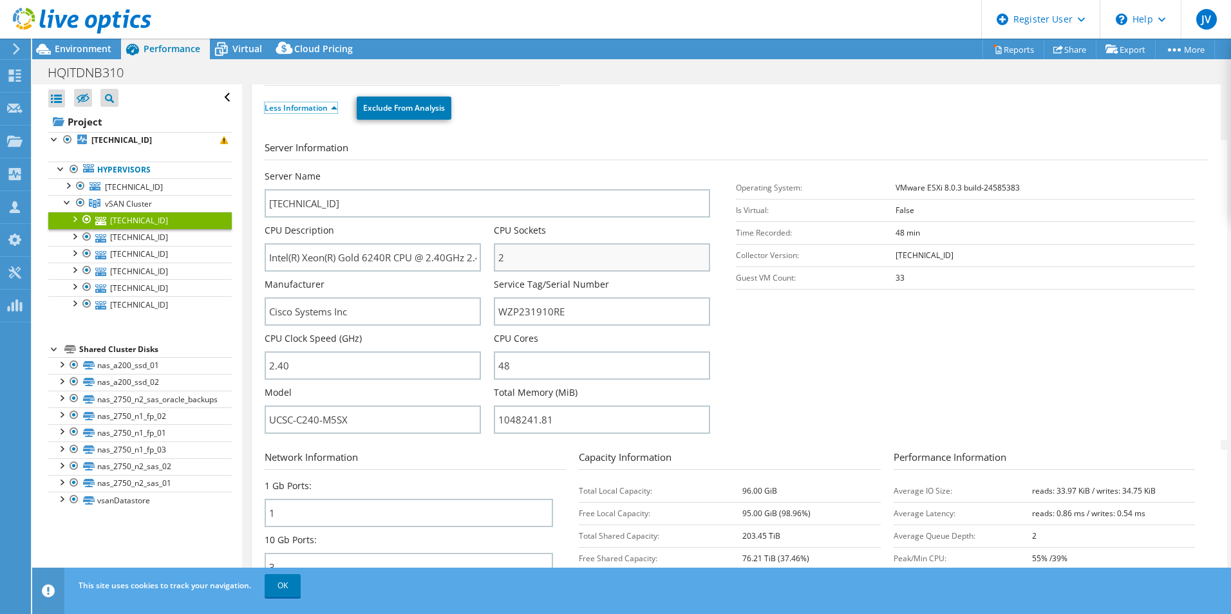
scroll to position [129, 0]
click at [70, 47] on span "Environment" at bounding box center [83, 48] width 57 height 12
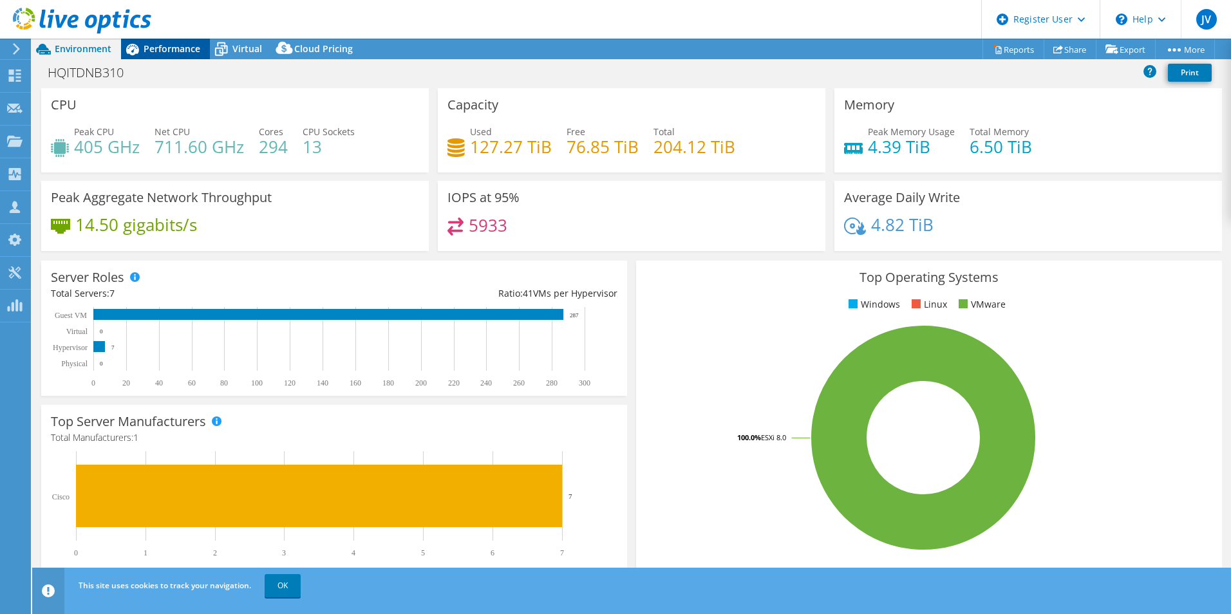
click at [169, 51] on span "Performance" at bounding box center [172, 48] width 57 height 12
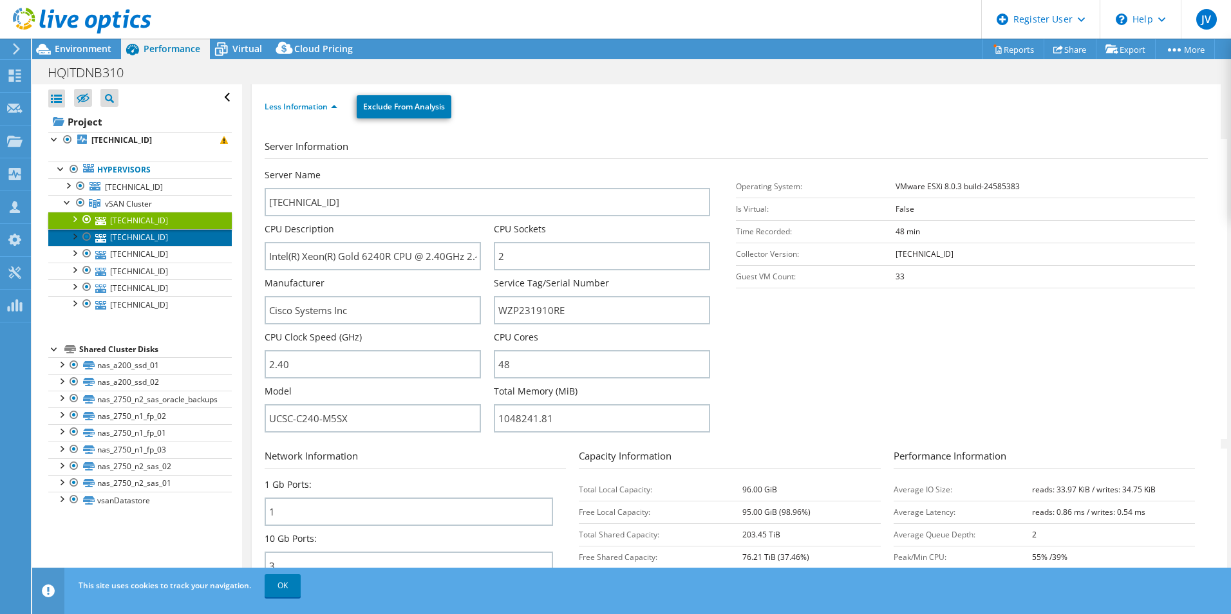
click at [115, 237] on link "[TECHNICAL_ID]" at bounding box center [139, 237] width 183 height 17
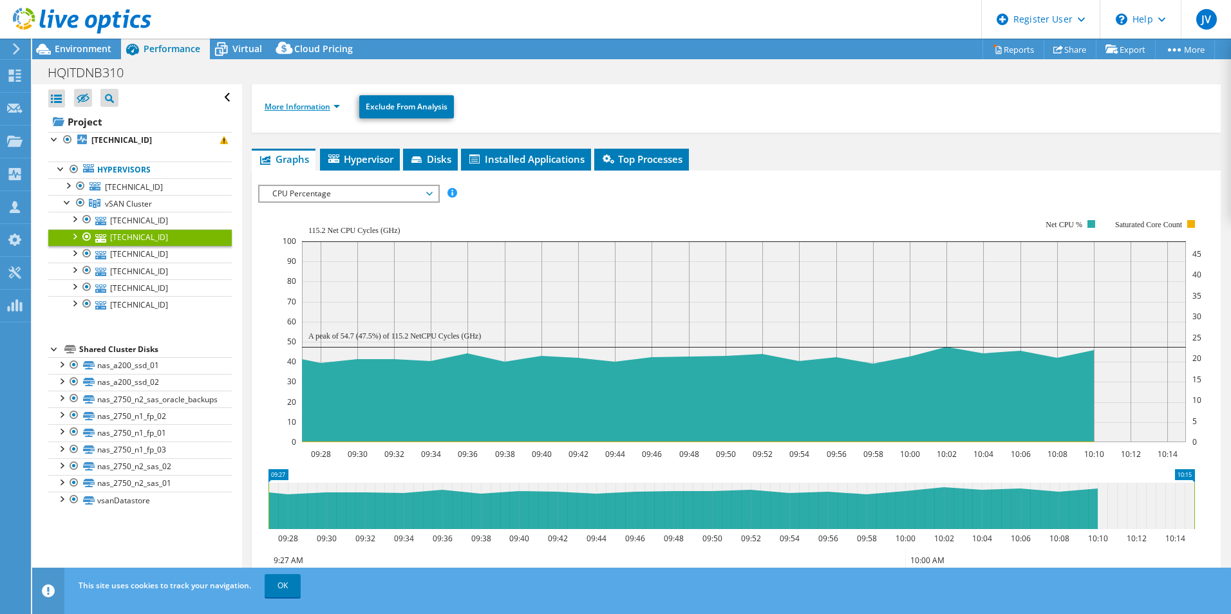
click at [275, 105] on link "More Information" at bounding box center [302, 106] width 75 height 11
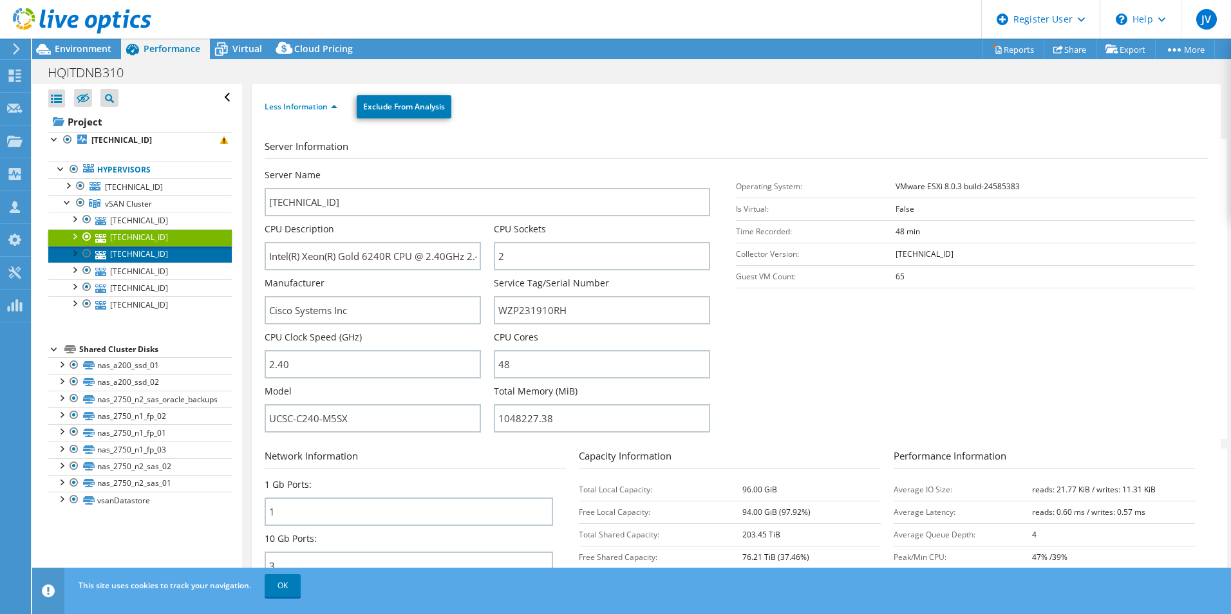
click at [135, 256] on link "[TECHNICAL_ID]" at bounding box center [139, 254] width 183 height 17
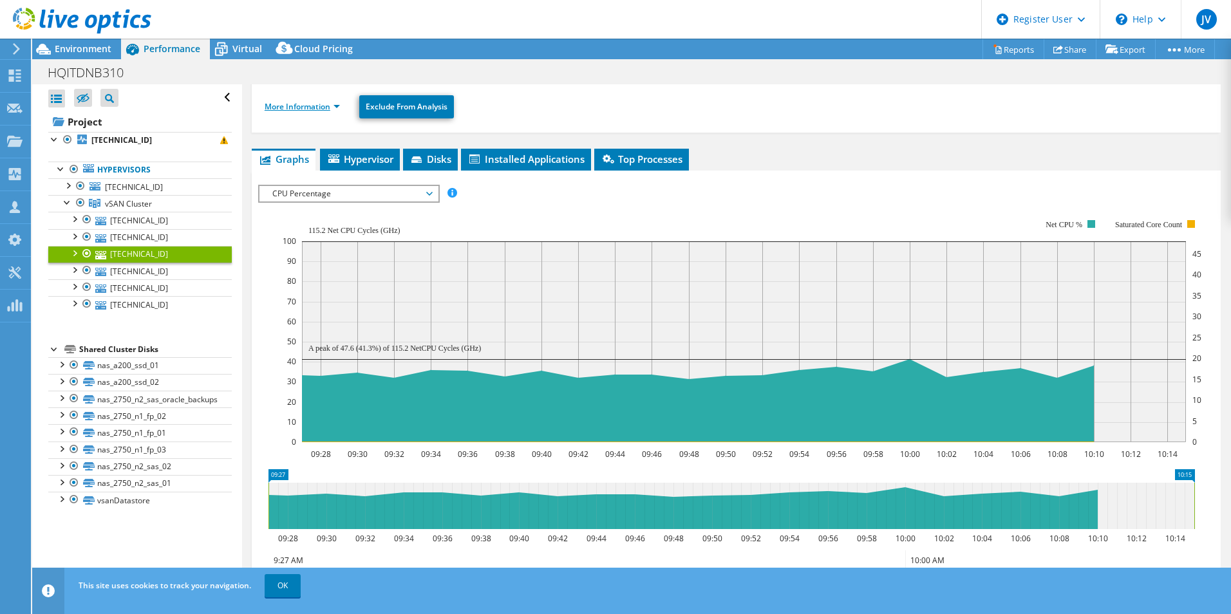
click at [286, 106] on link "More Information" at bounding box center [302, 106] width 75 height 11
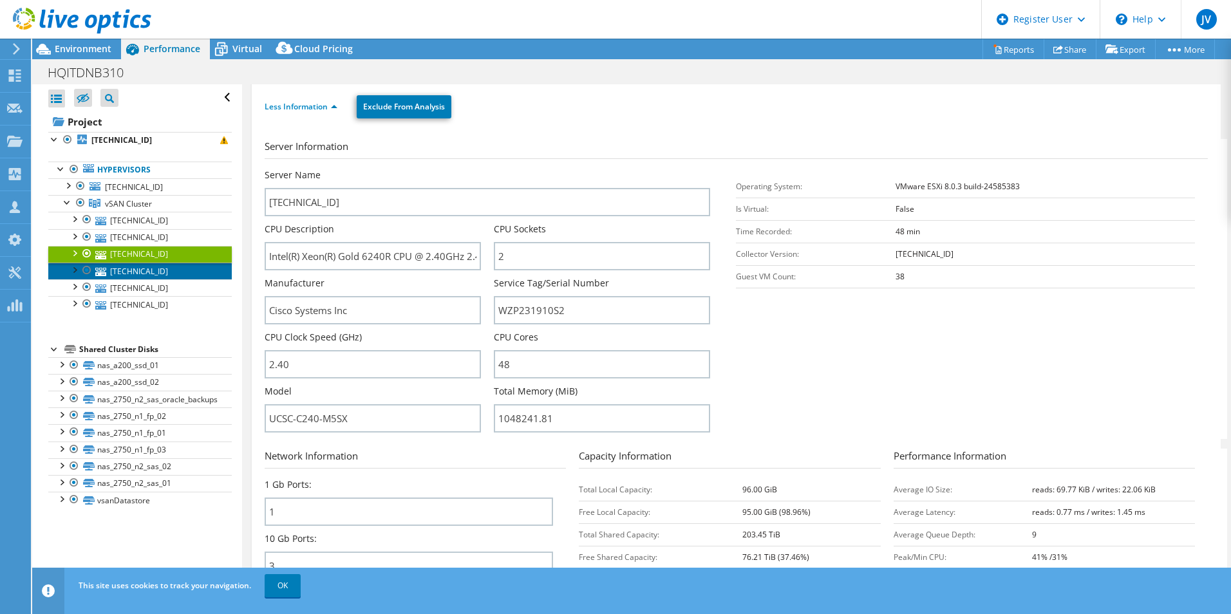
click at [159, 269] on link "[TECHNICAL_ID]" at bounding box center [139, 271] width 183 height 17
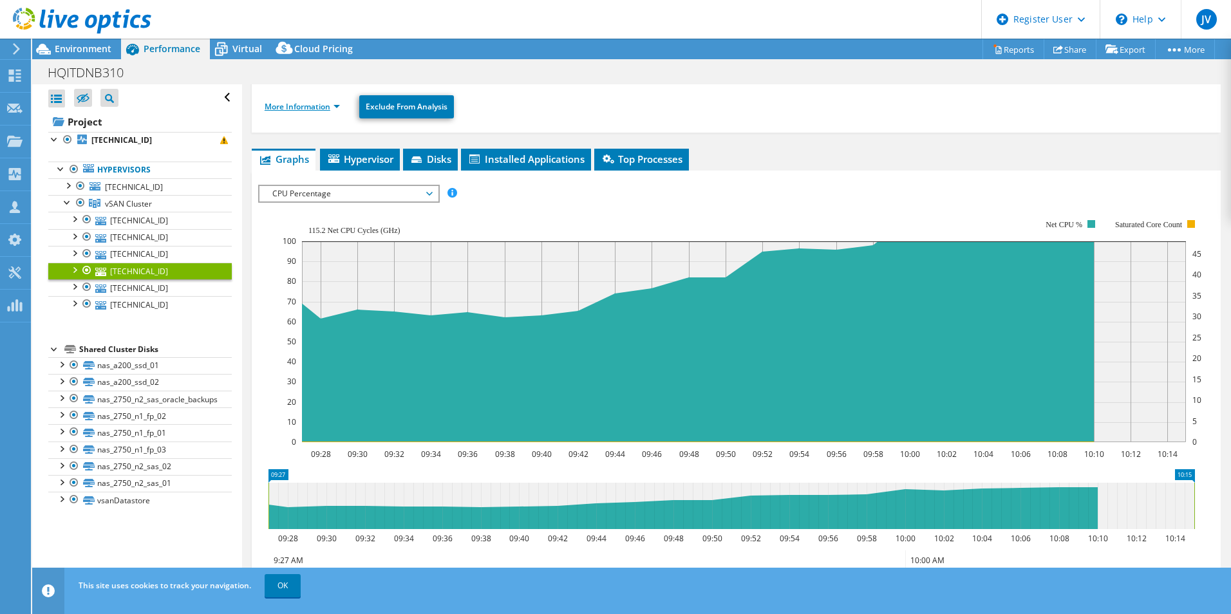
click at [293, 106] on link "More Information" at bounding box center [302, 106] width 75 height 11
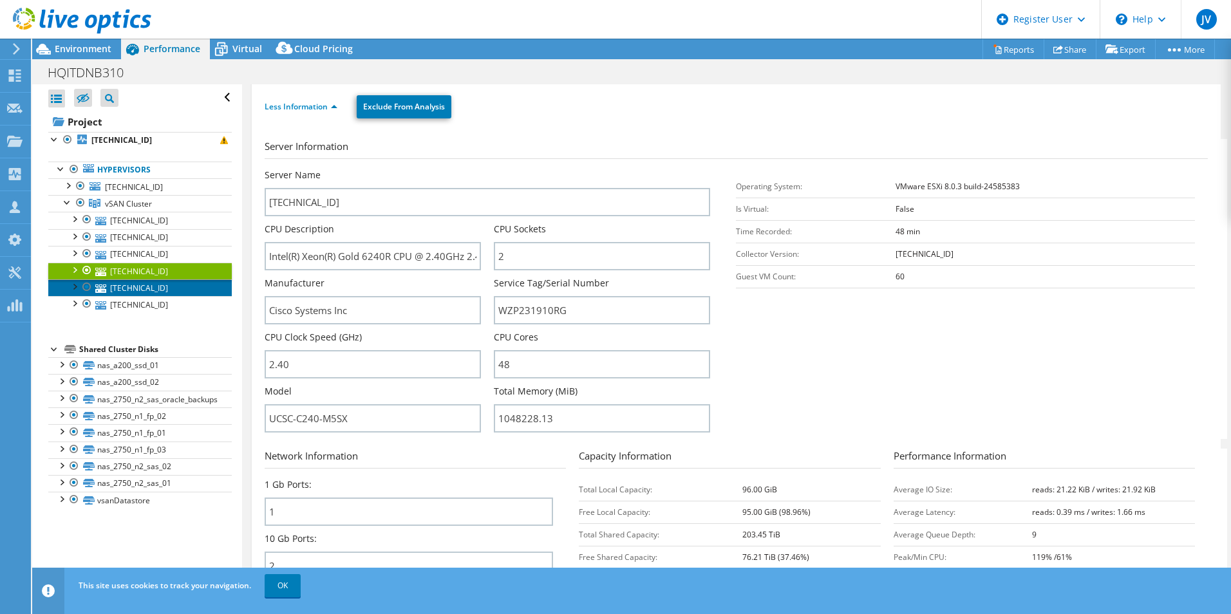
click at [136, 285] on link "[TECHNICAL_ID]" at bounding box center [139, 287] width 183 height 17
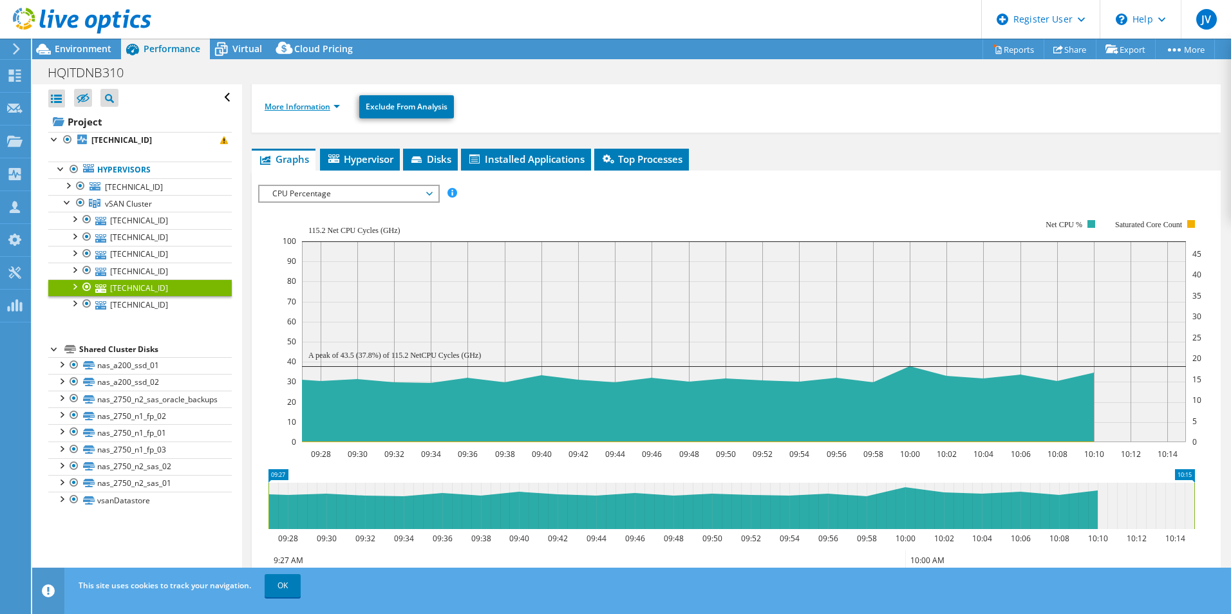
click at [271, 110] on link "More Information" at bounding box center [302, 106] width 75 height 11
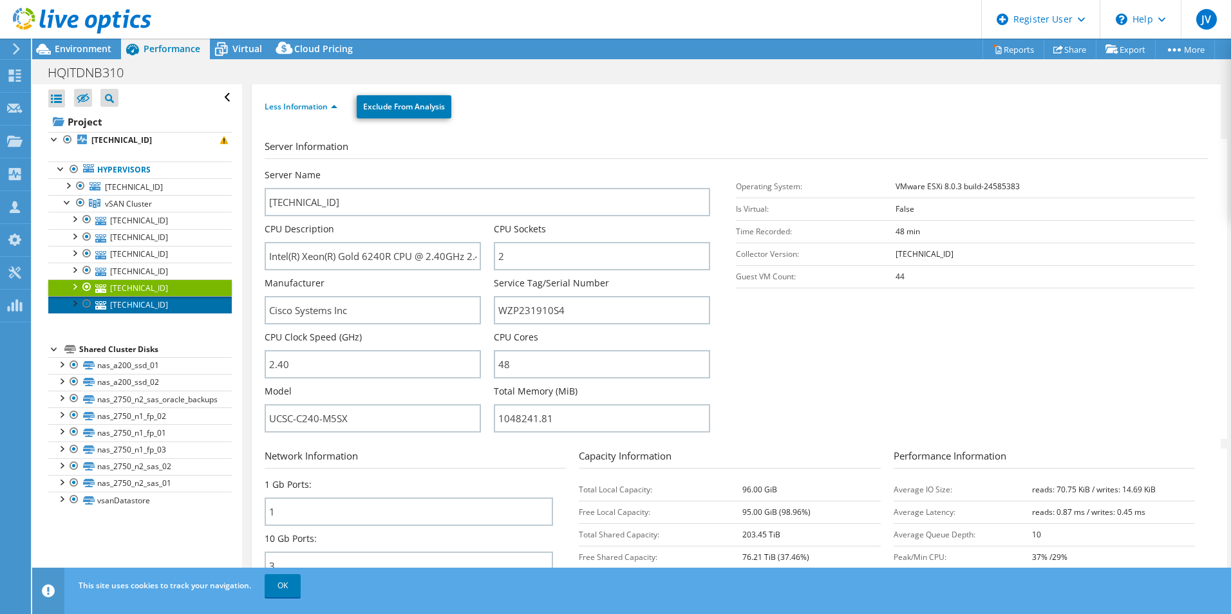
click at [145, 308] on link "[TECHNICAL_ID]" at bounding box center [139, 304] width 183 height 17
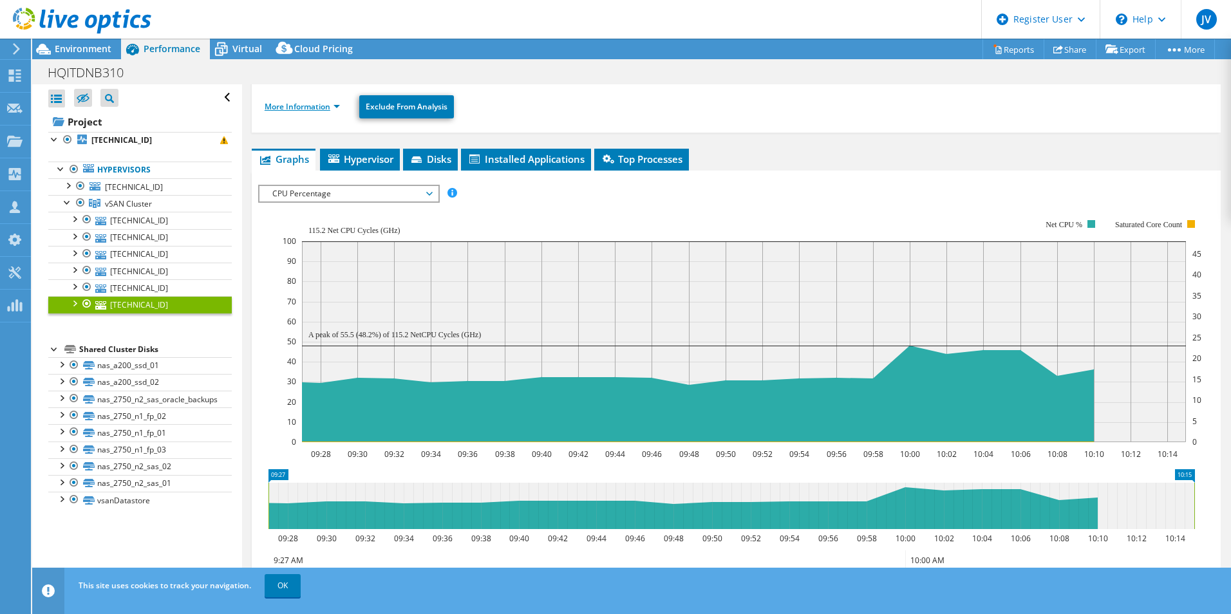
click at [290, 109] on link "More Information" at bounding box center [302, 106] width 75 height 11
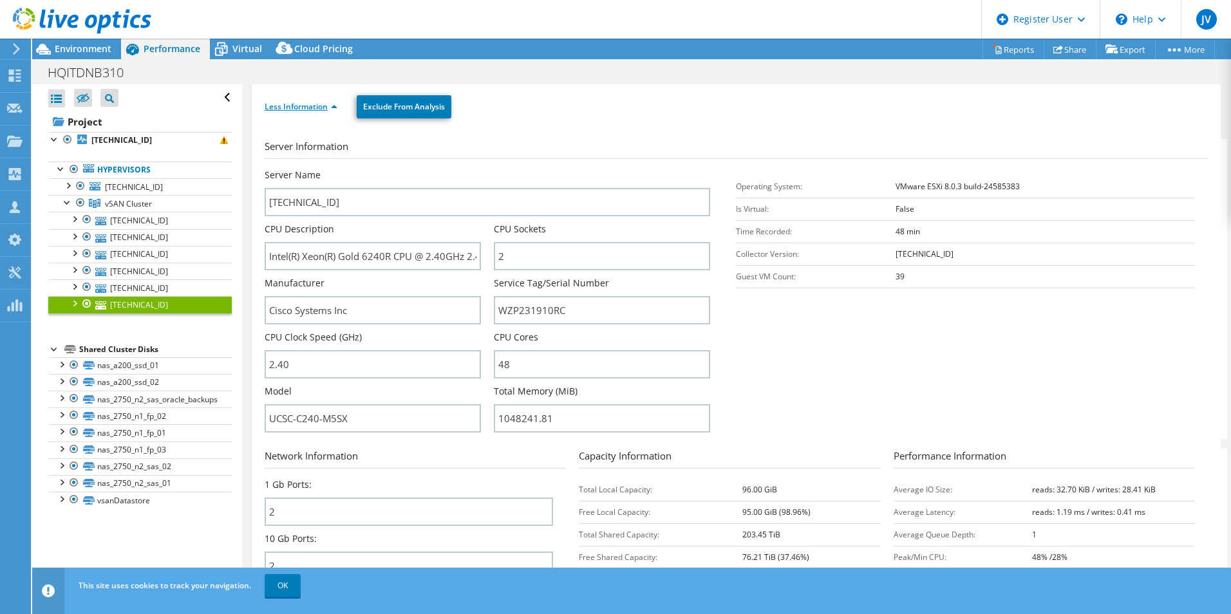
click at [317, 106] on link "Less Information" at bounding box center [301, 106] width 73 height 11
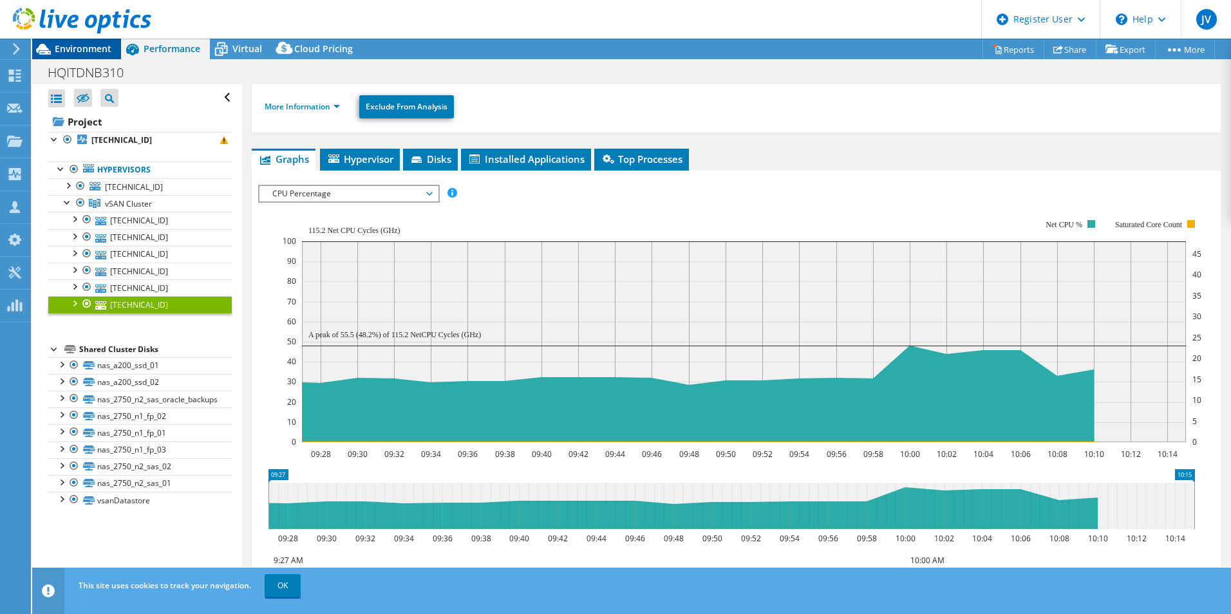
click at [99, 46] on span "Environment" at bounding box center [83, 48] width 57 height 12
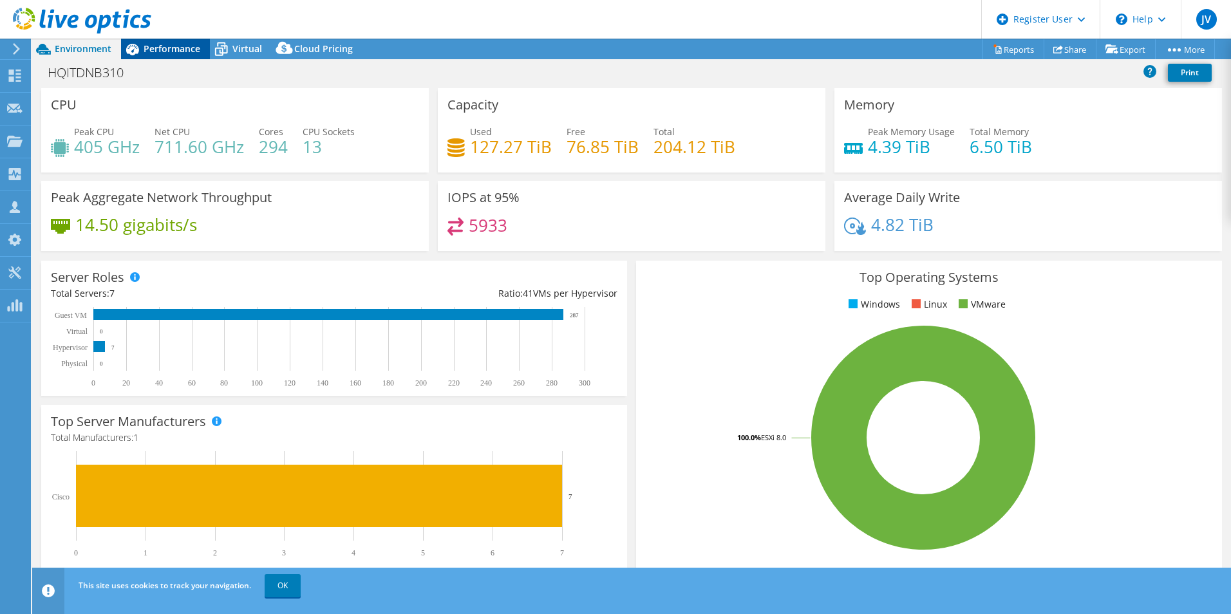
click at [155, 48] on span "Performance" at bounding box center [172, 48] width 57 height 12
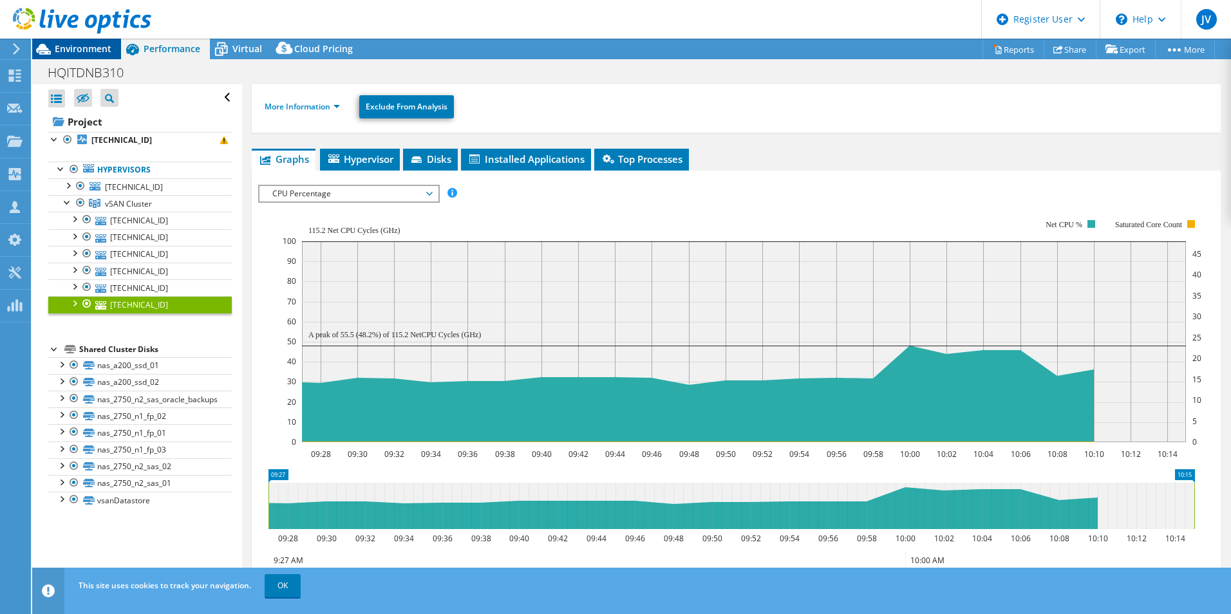
click at [107, 45] on span "Environment" at bounding box center [83, 48] width 57 height 12
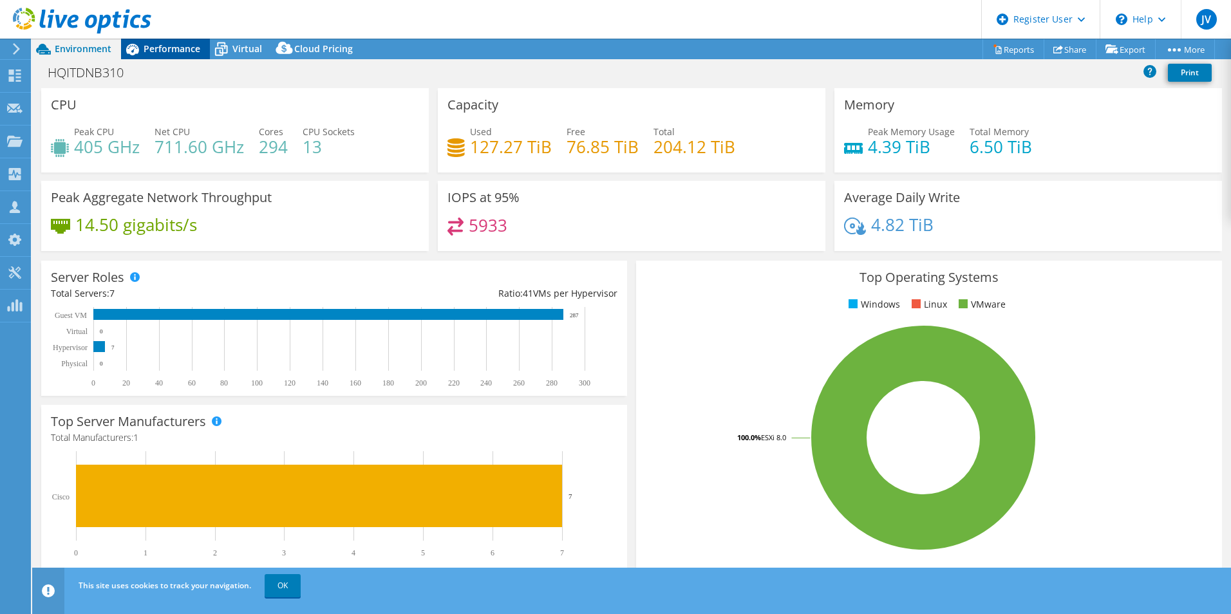
click at [171, 52] on span "Performance" at bounding box center [172, 48] width 57 height 12
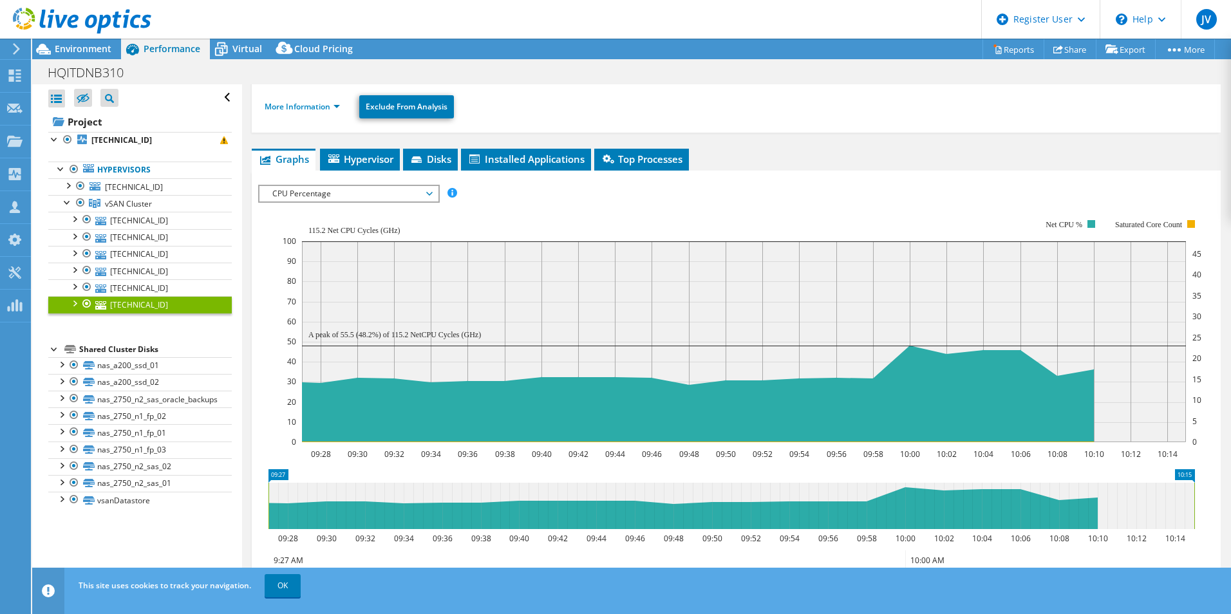
drag, startPoint x: 596, startPoint y: 8, endPoint x: 572, endPoint y: 0, distance: 25.0
click at [559, 6] on header "JV Dell User [PERSON_NAME] [PERSON_NAME][EMAIL_ADDRESS][PERSON_NAME][DOMAIN_NAM…" at bounding box center [615, 19] width 1231 height 39
